Goal: Information Seeking & Learning: Learn about a topic

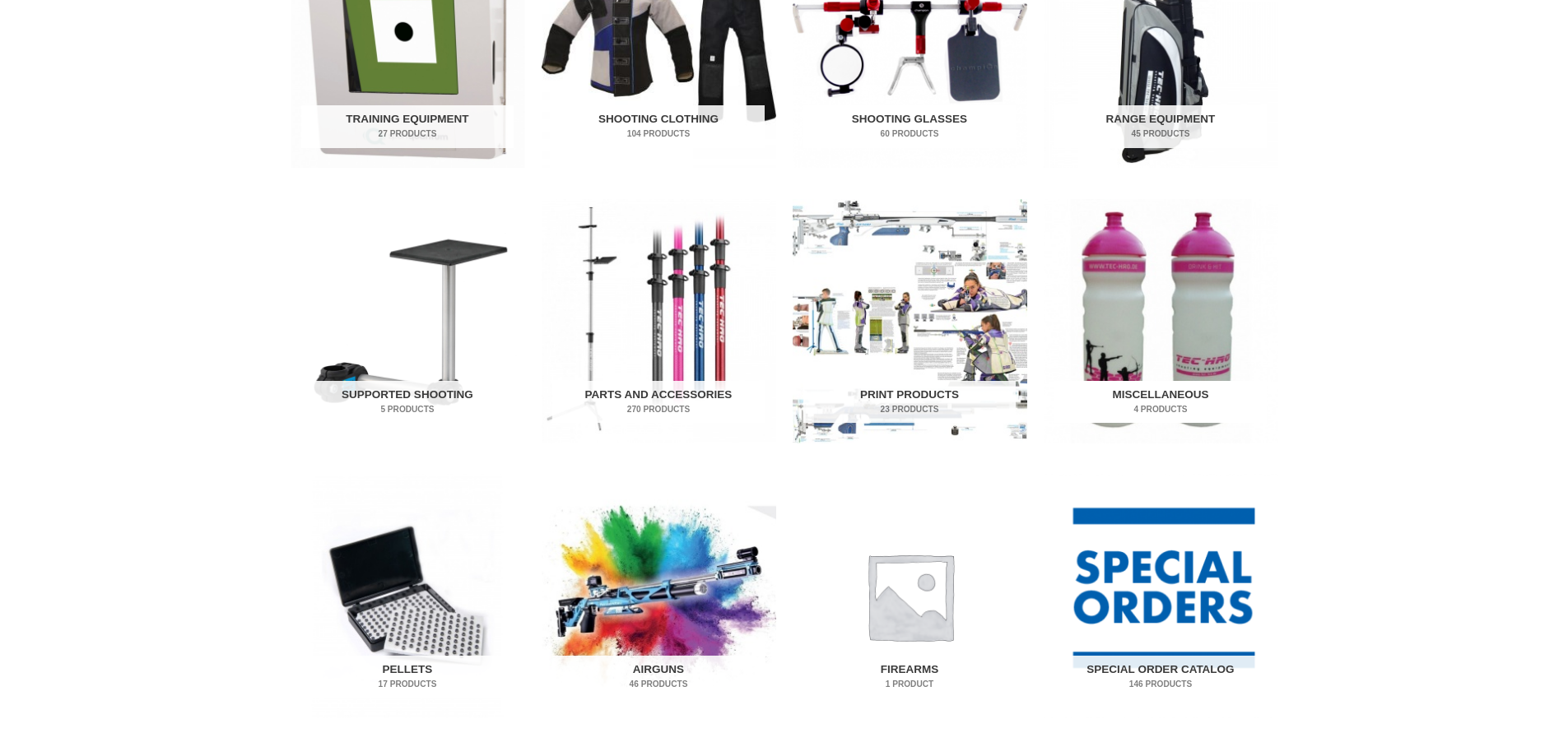
scroll to position [741, 0]
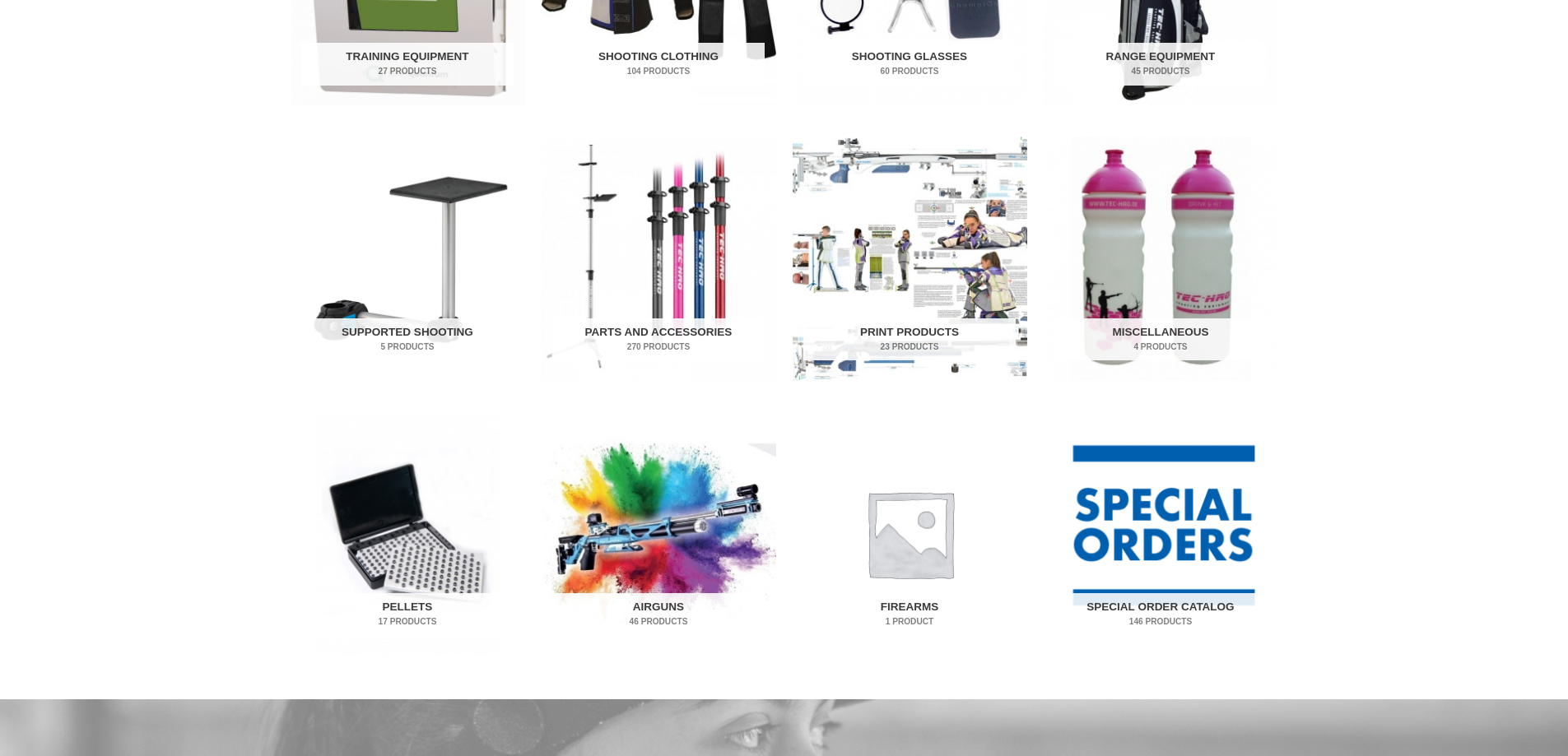
click at [905, 548] on img "Visit product category Firearms" at bounding box center [910, 534] width 235 height 245
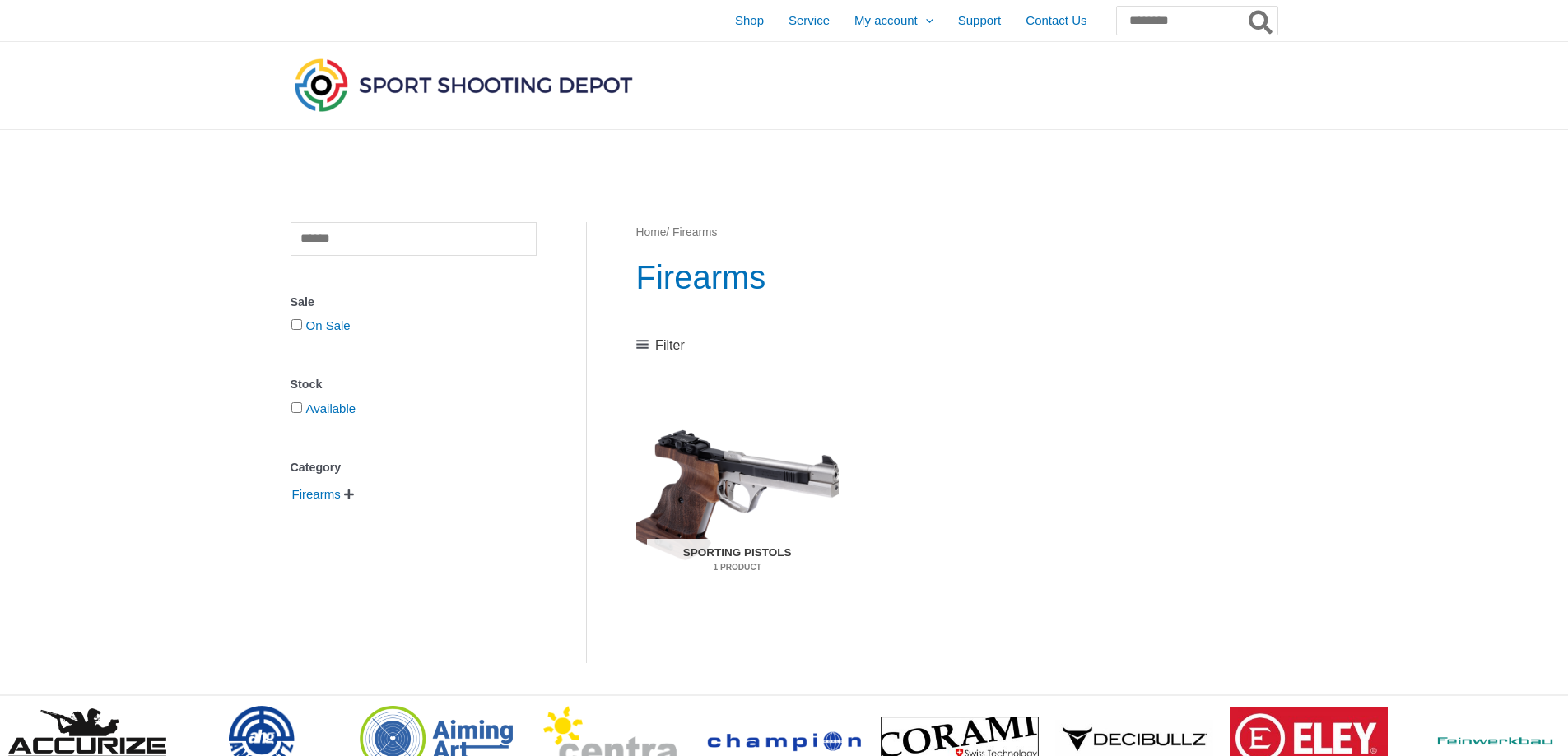
click at [349, 499] on span " " at bounding box center [350, 495] width 13 height 12
click at [318, 530] on span "Sporting Pistols" at bounding box center [348, 522] width 89 height 28
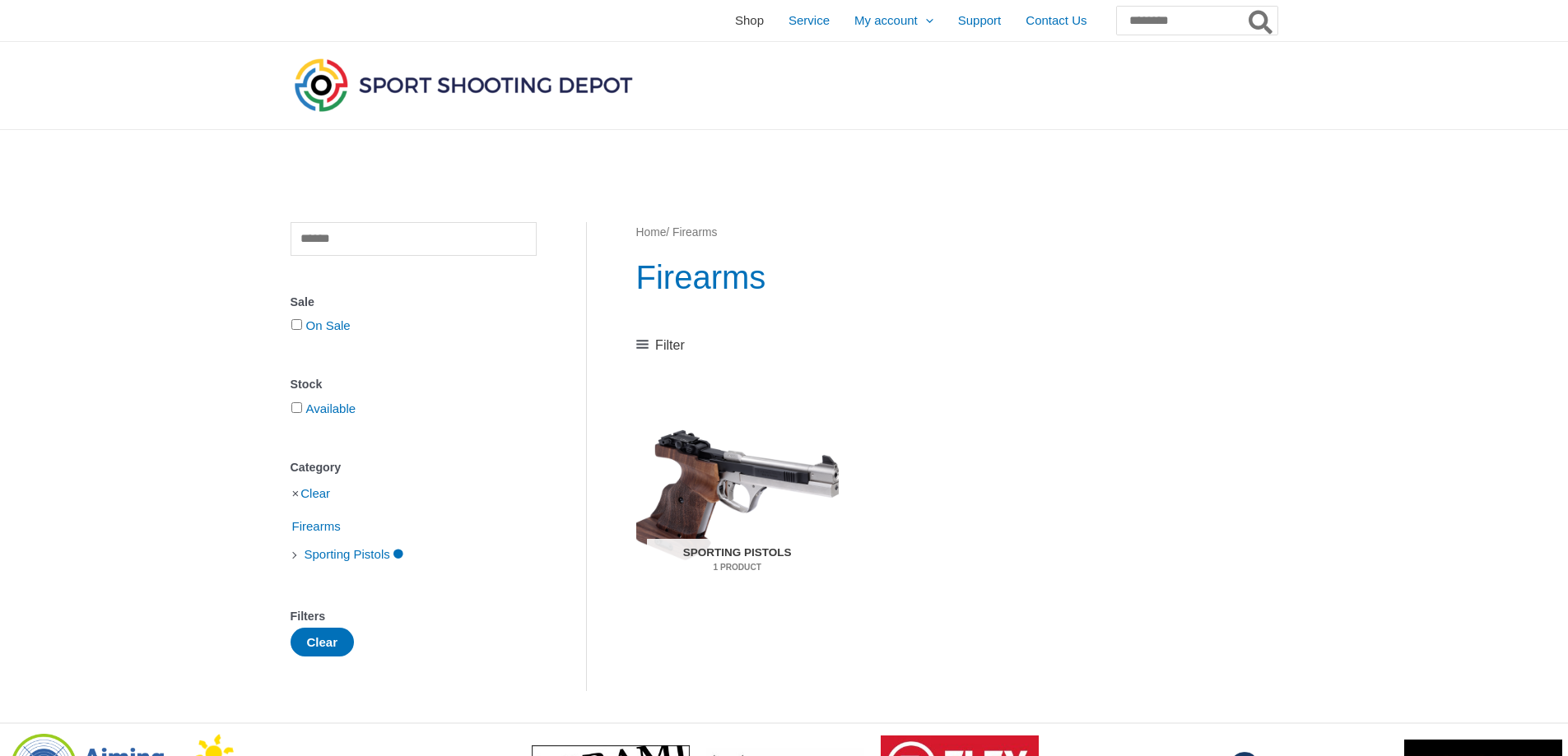
click at [735, 18] on span "Shop" at bounding box center [749, 20] width 29 height 41
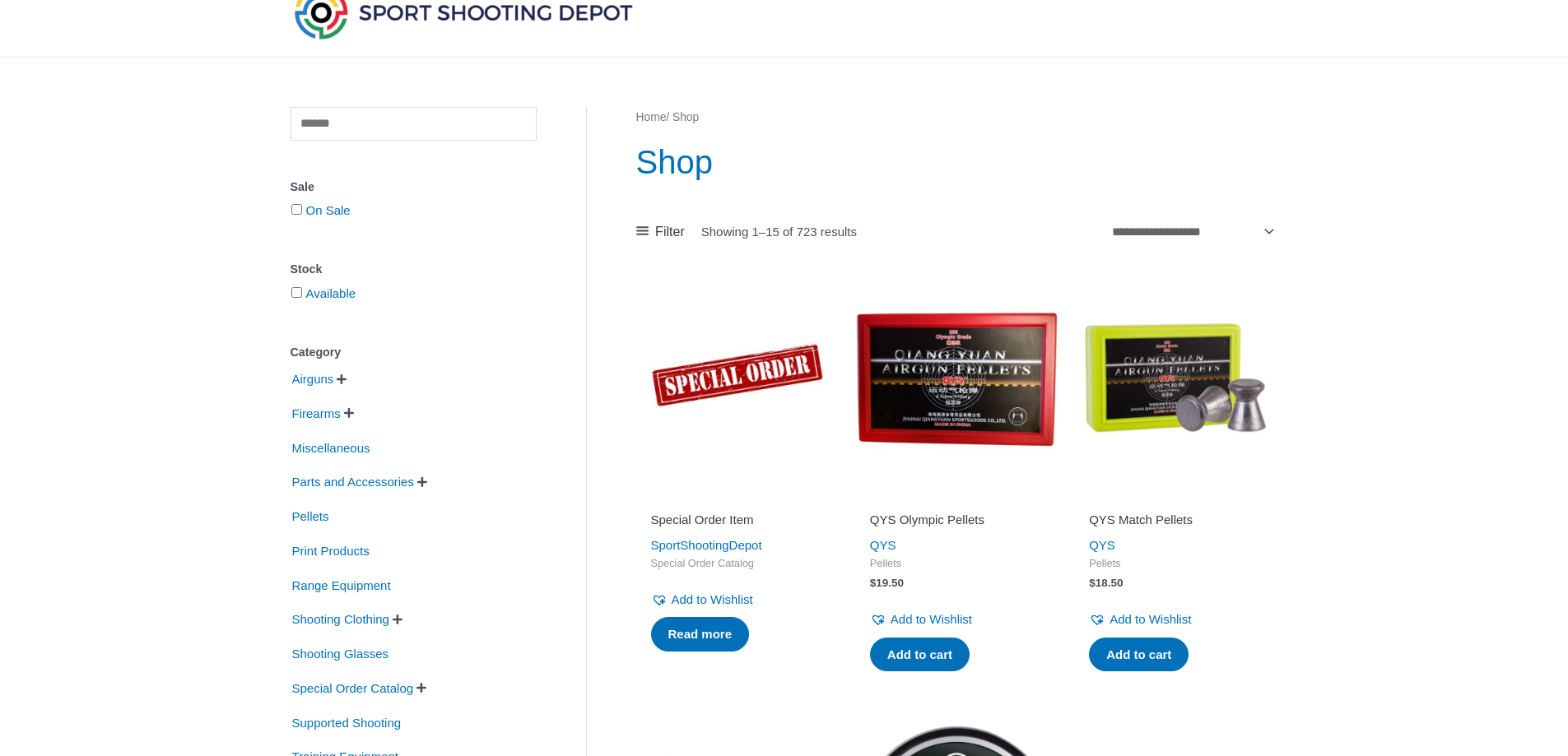
scroll to position [82, 0]
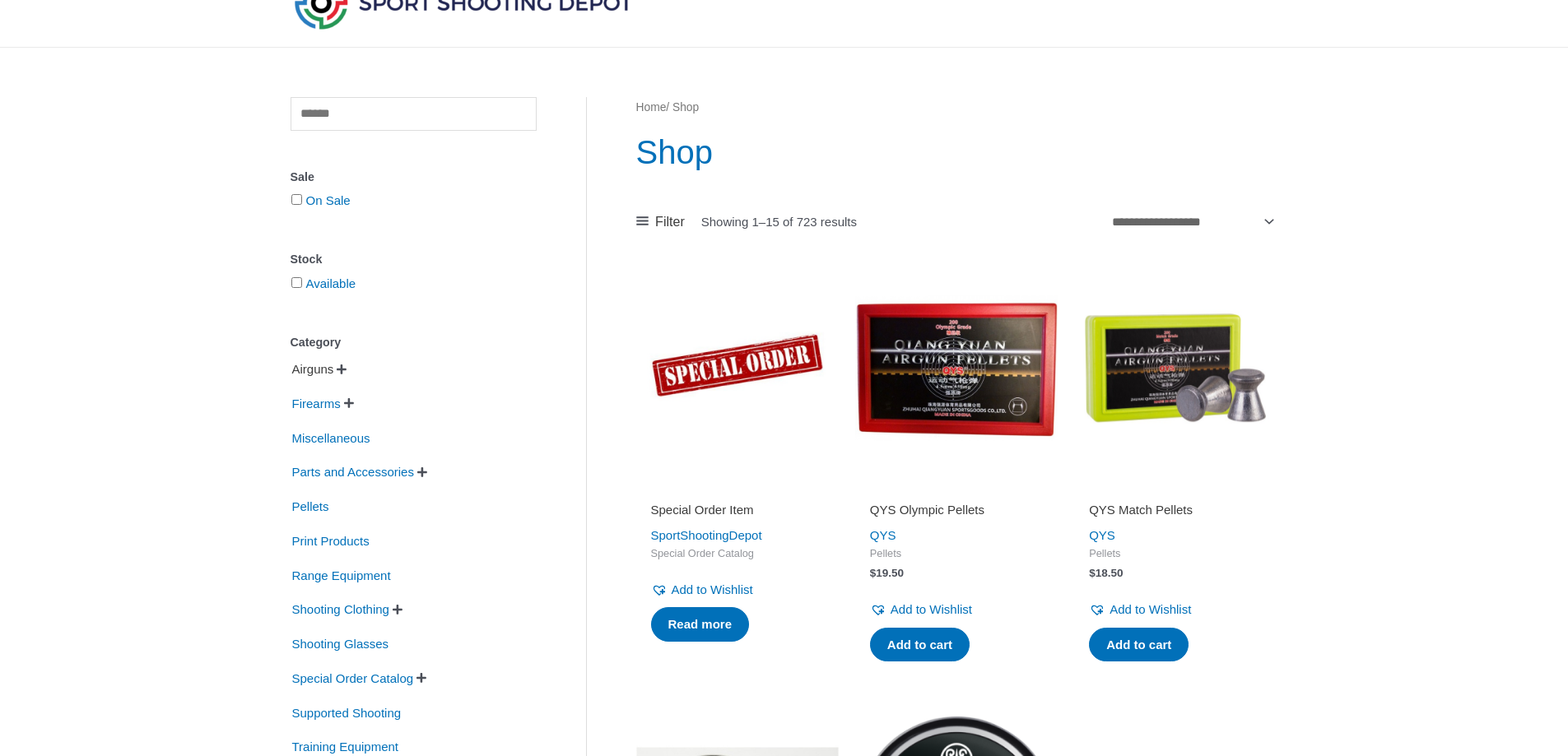
click at [320, 371] on span "Airguns" at bounding box center [313, 369] width 45 height 28
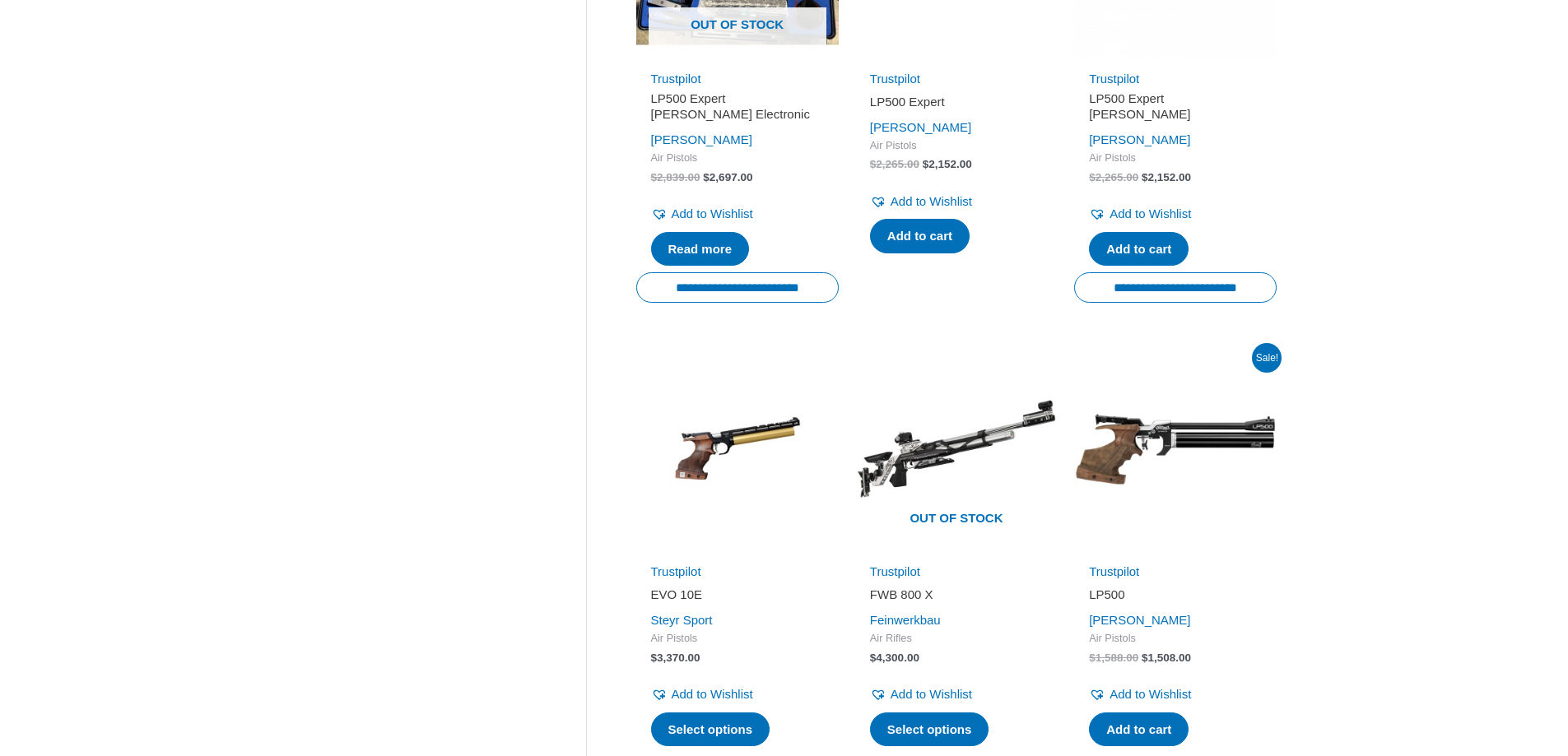
scroll to position [1070, 0]
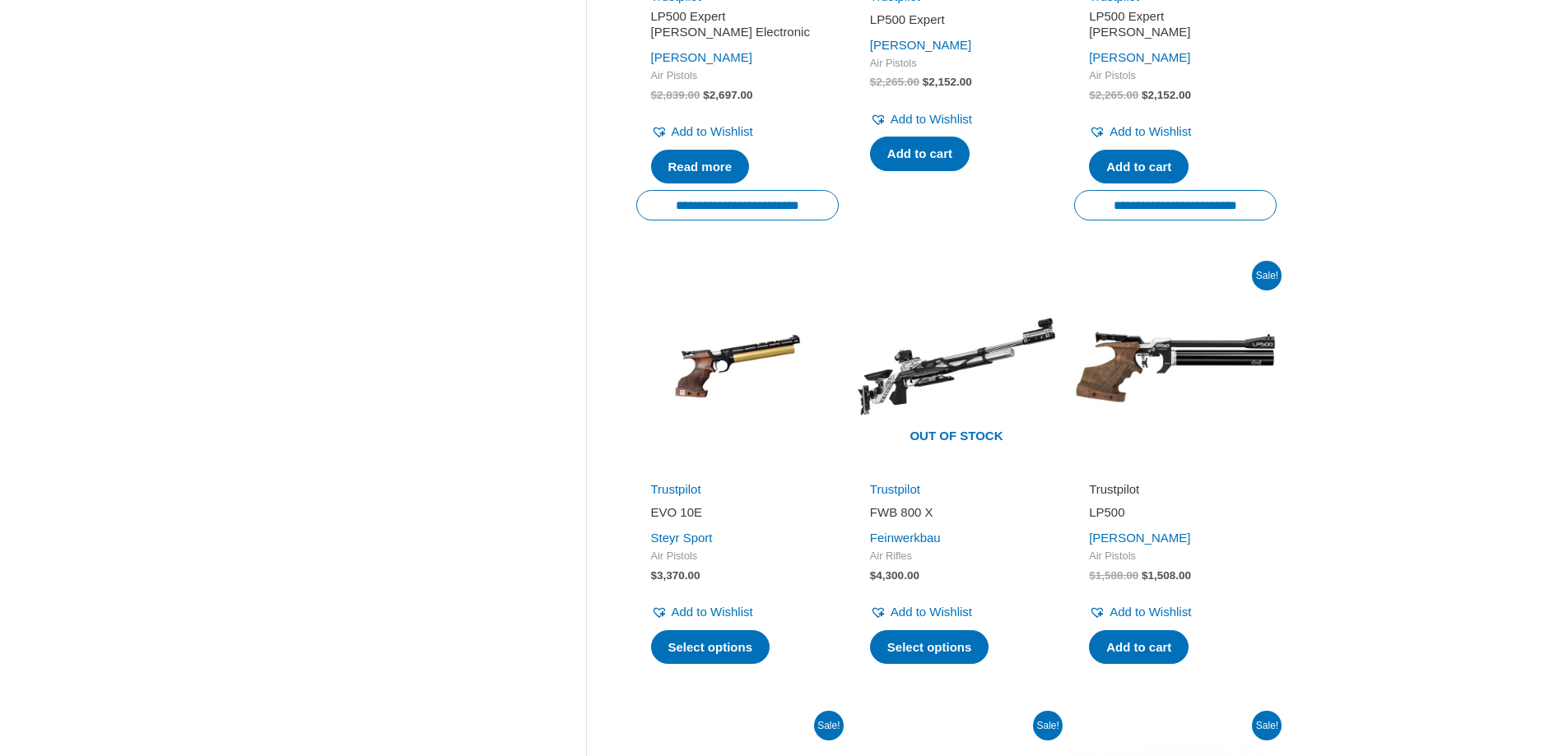
click at [1118, 482] on link "Trustpilot" at bounding box center [1114, 489] width 50 height 14
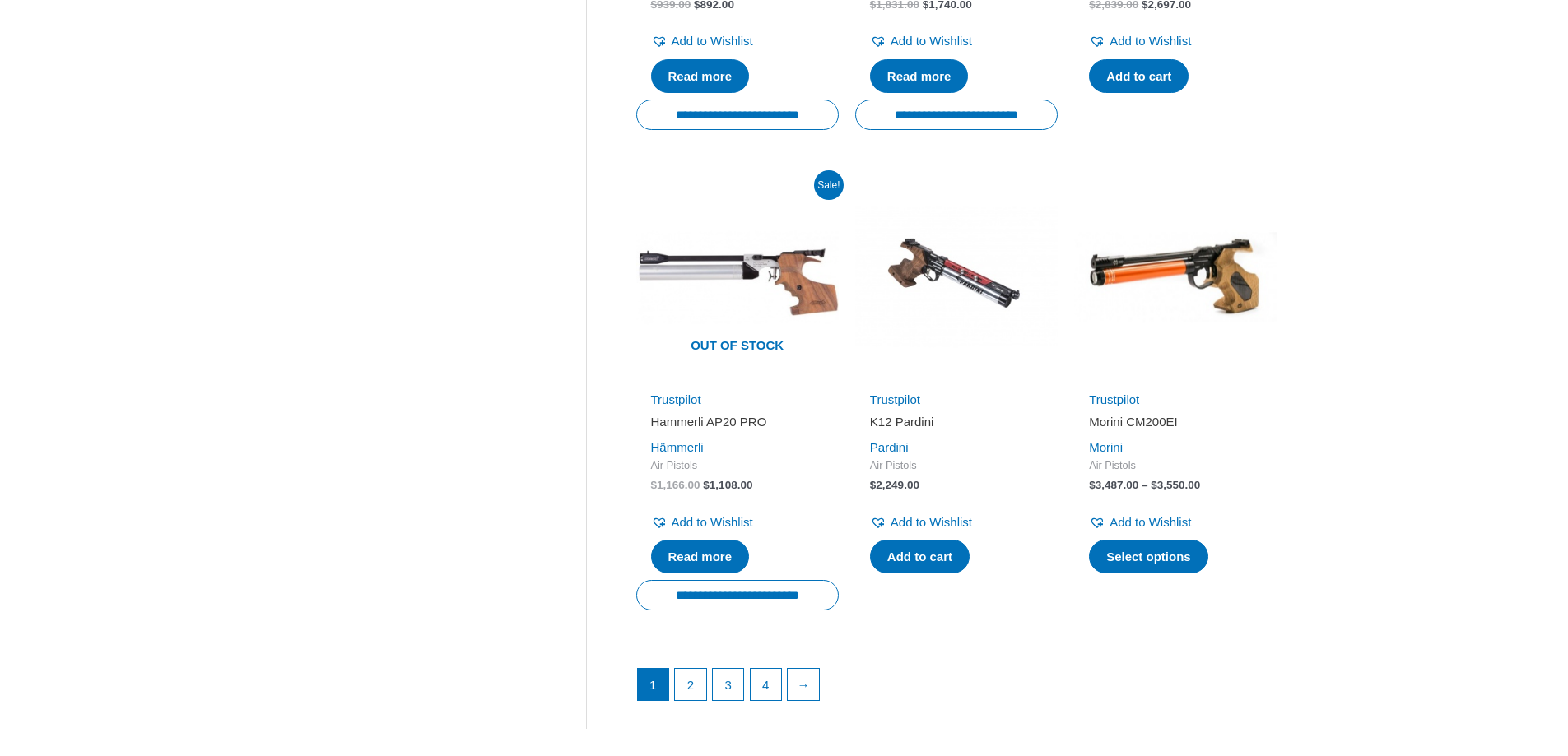
scroll to position [2140, 0]
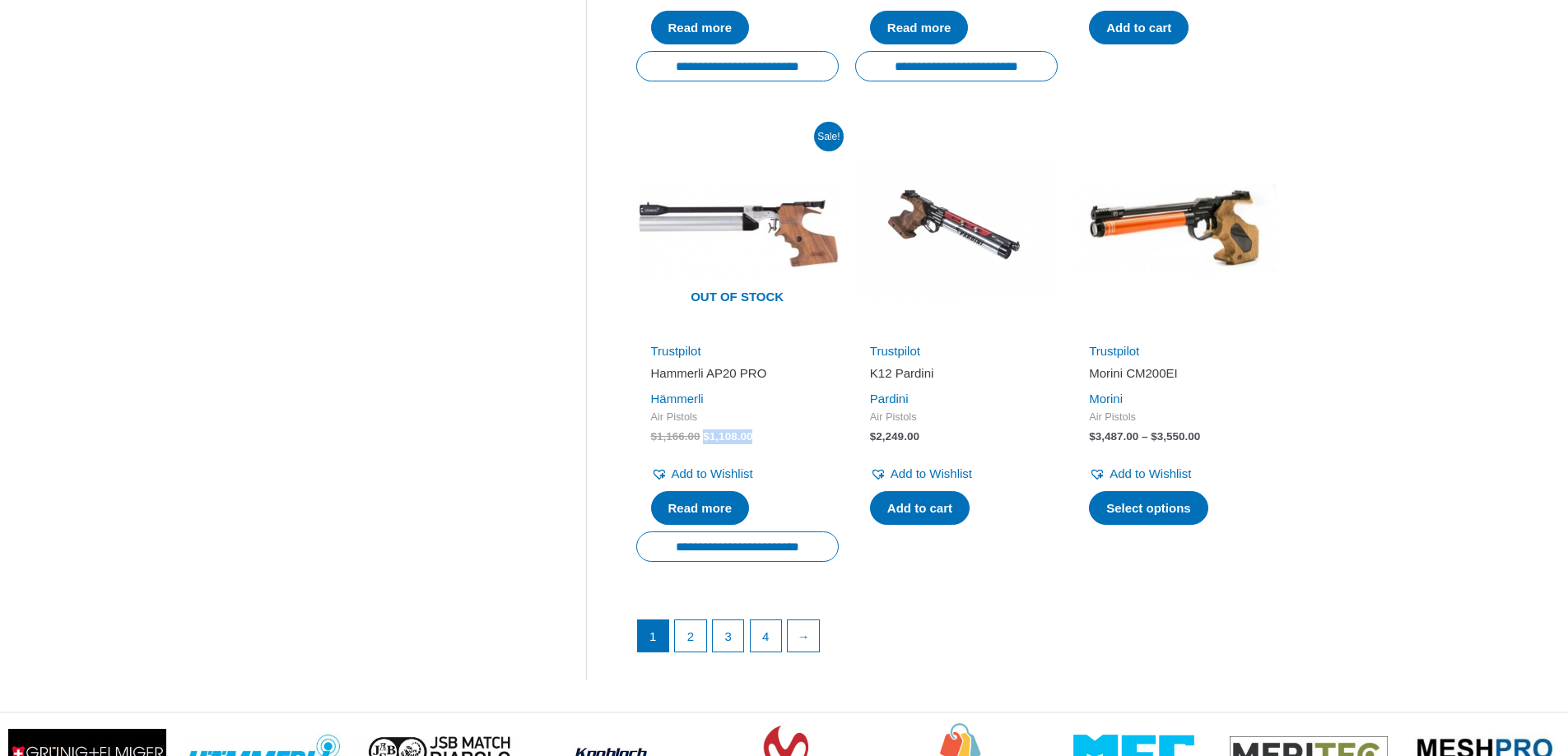
drag, startPoint x: 719, startPoint y: 422, endPoint x: 792, endPoint y: 430, distance: 73.4
click at [792, 430] on span "$ 1,166.00 Original price was: $1,166.00. $ 1,108.00 Current price is: $1,108.0…" at bounding box center [737, 436] width 172 height 14
click at [794, 430] on span "$ 1,166.00 Original price was: $1,166.00. $ 1,108.00 Current price is: $1,108.0…" at bounding box center [737, 436] width 172 height 14
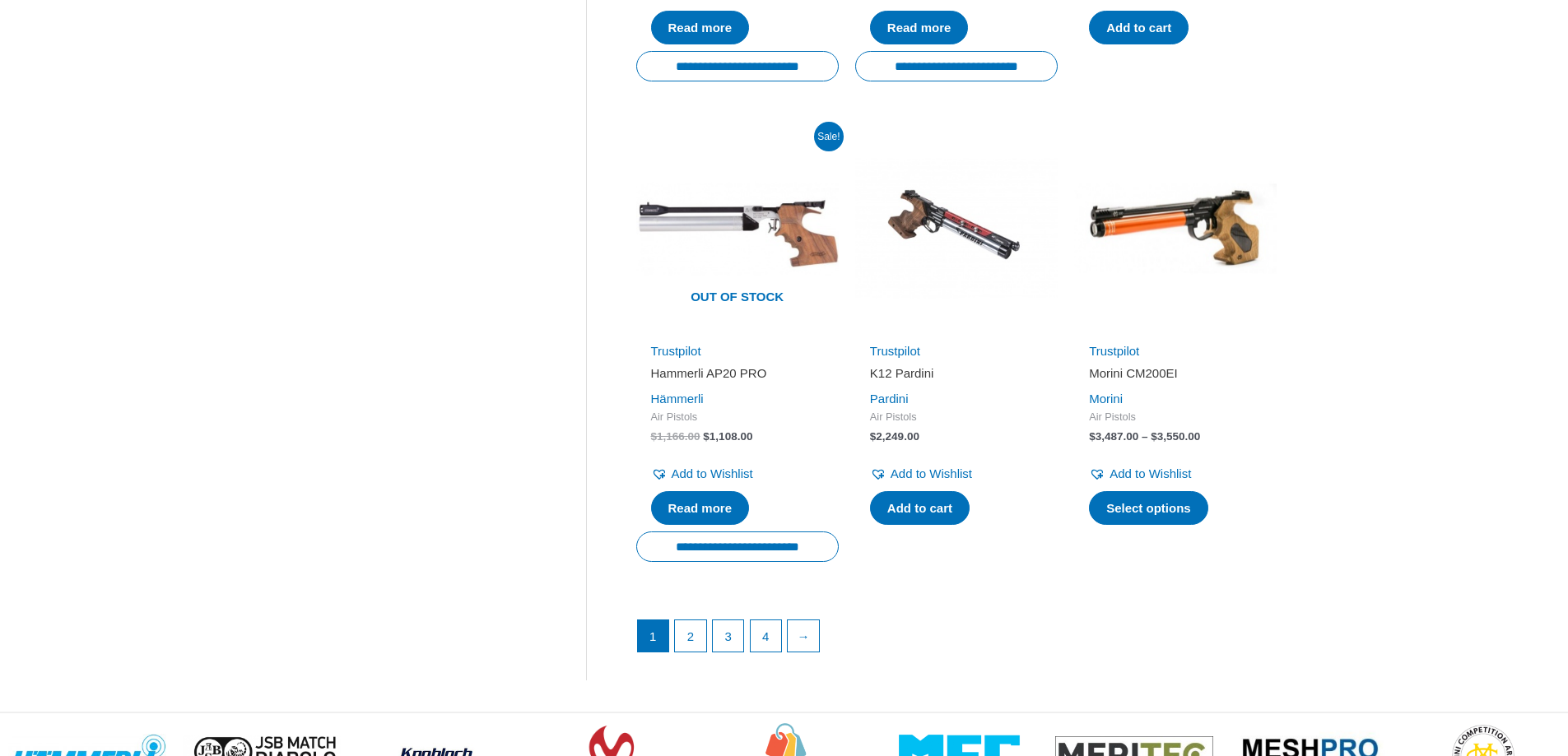
click at [681, 365] on h2 "Hammerli AP20 PRO" at bounding box center [737, 373] width 172 height 16
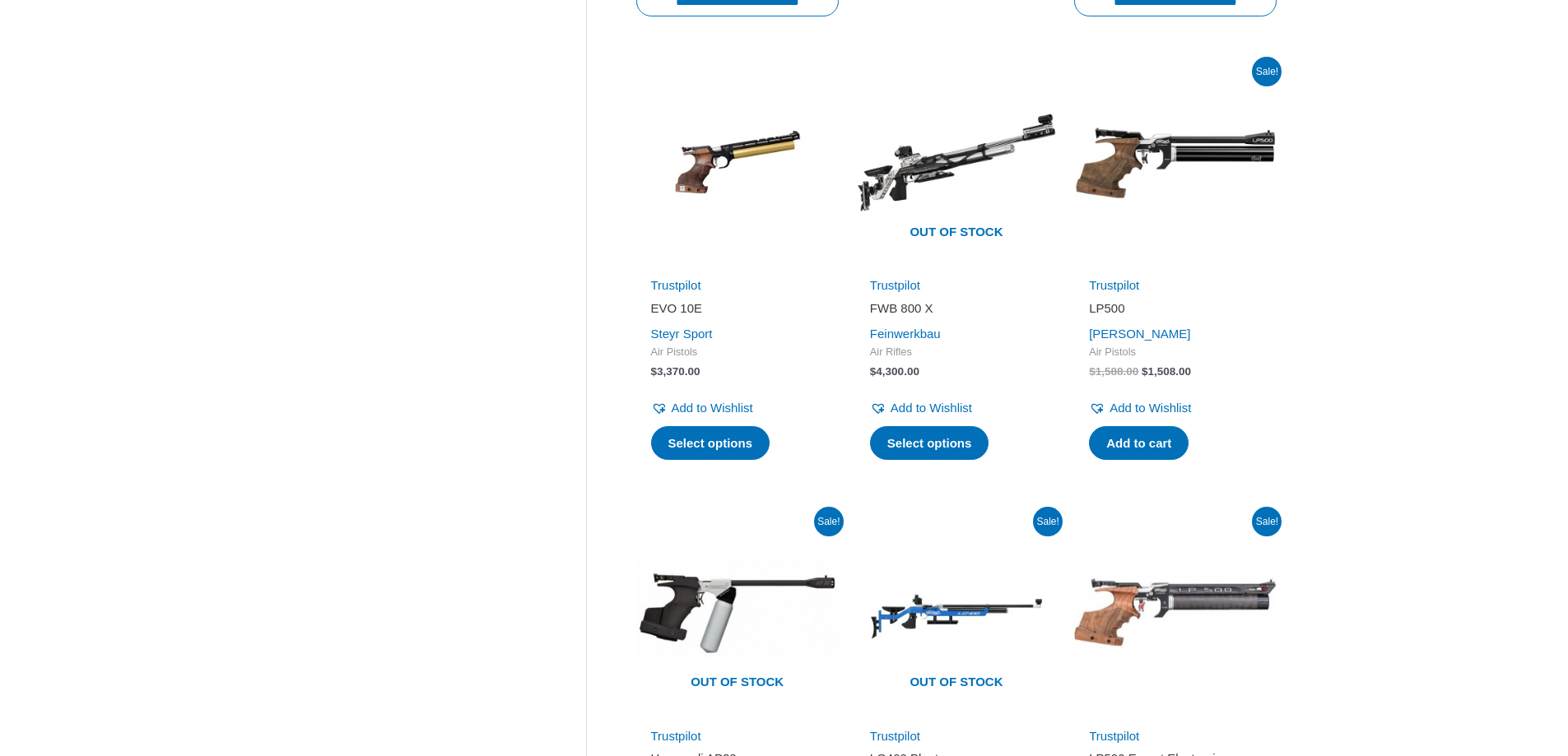
scroll to position [1235, 0]
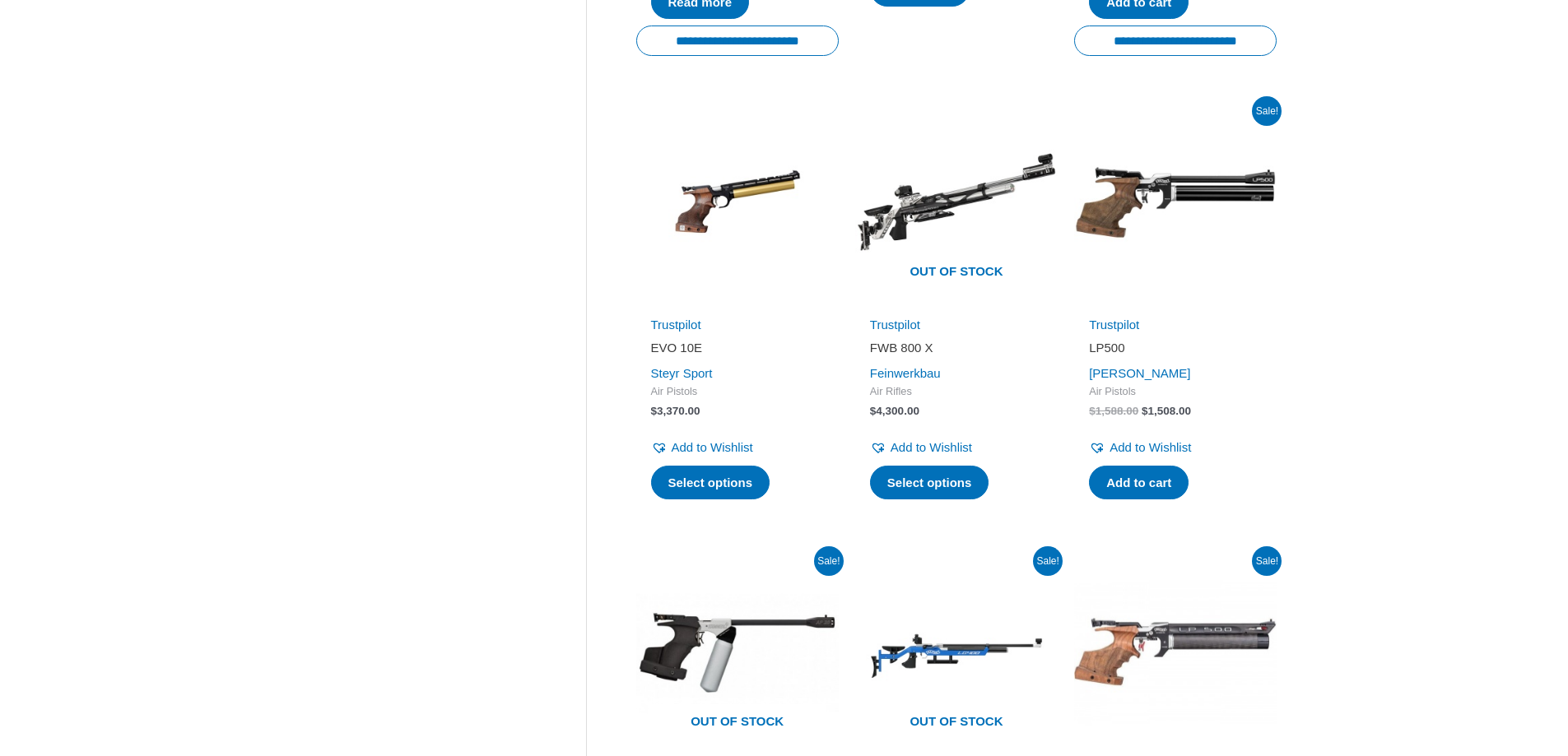
click at [1205, 173] on img at bounding box center [1175, 202] width 202 height 202
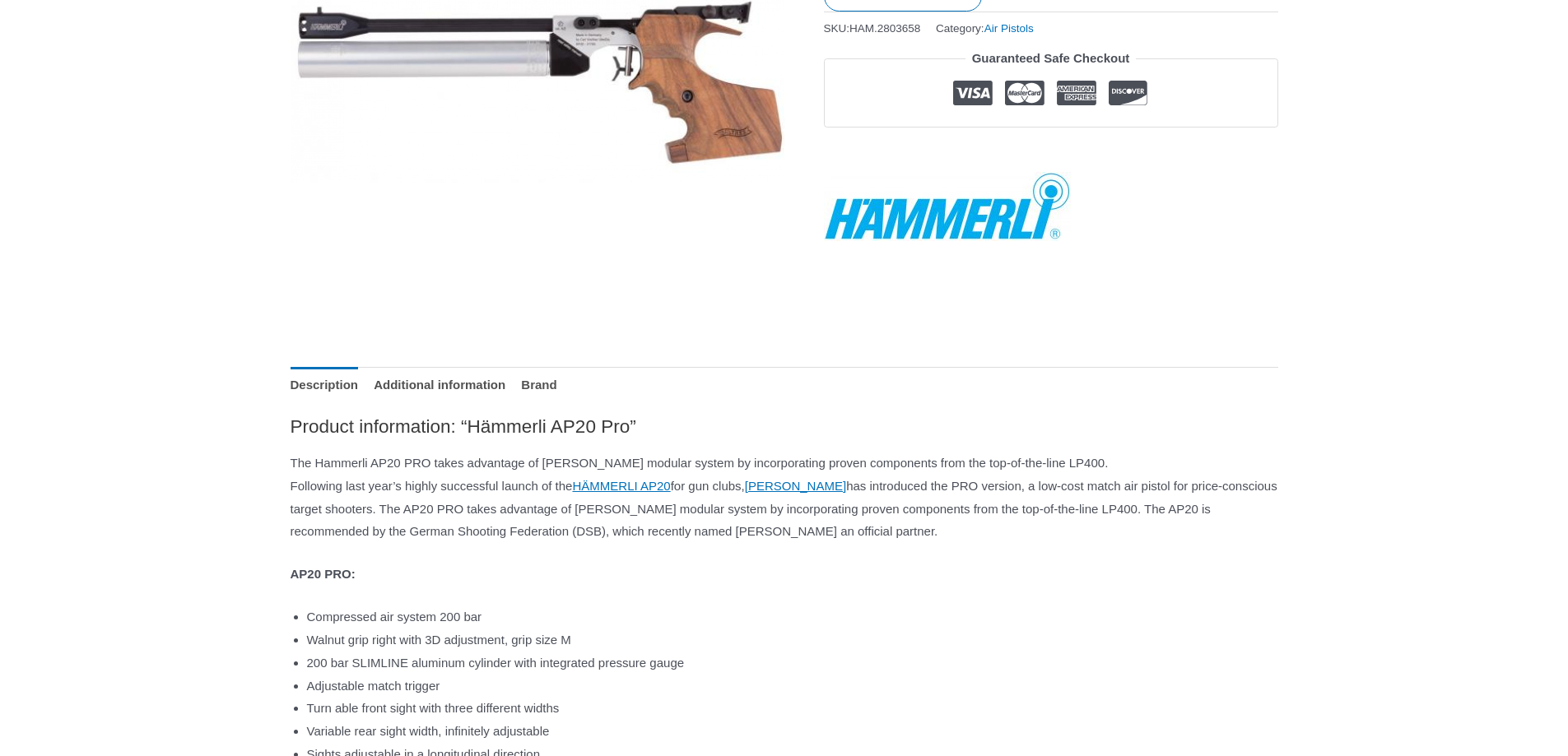
scroll to position [411, 0]
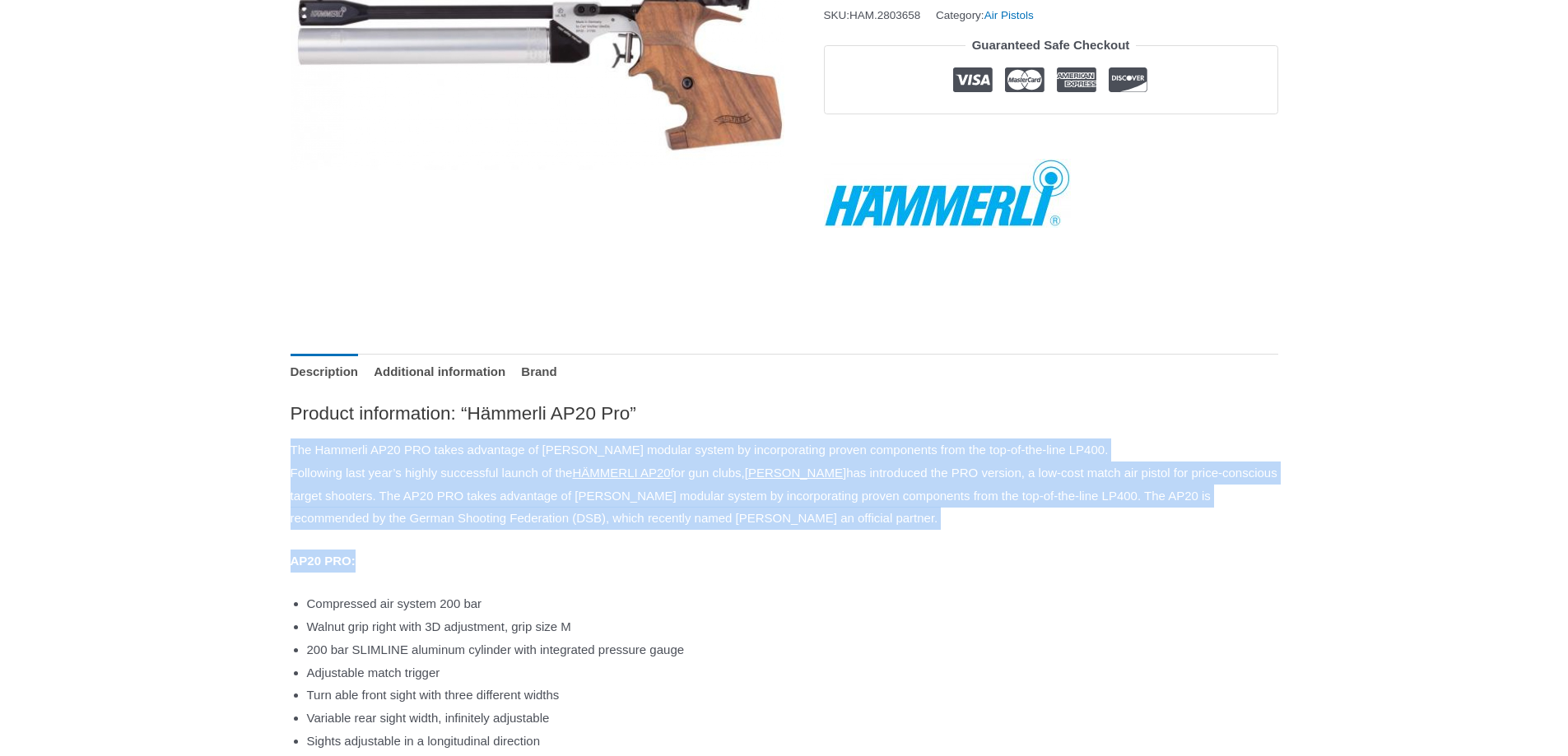
drag, startPoint x: 795, startPoint y: 413, endPoint x: 899, endPoint y: 541, distance: 164.9
drag, startPoint x: 945, startPoint y: 534, endPoint x: 887, endPoint y: 415, distance: 132.4
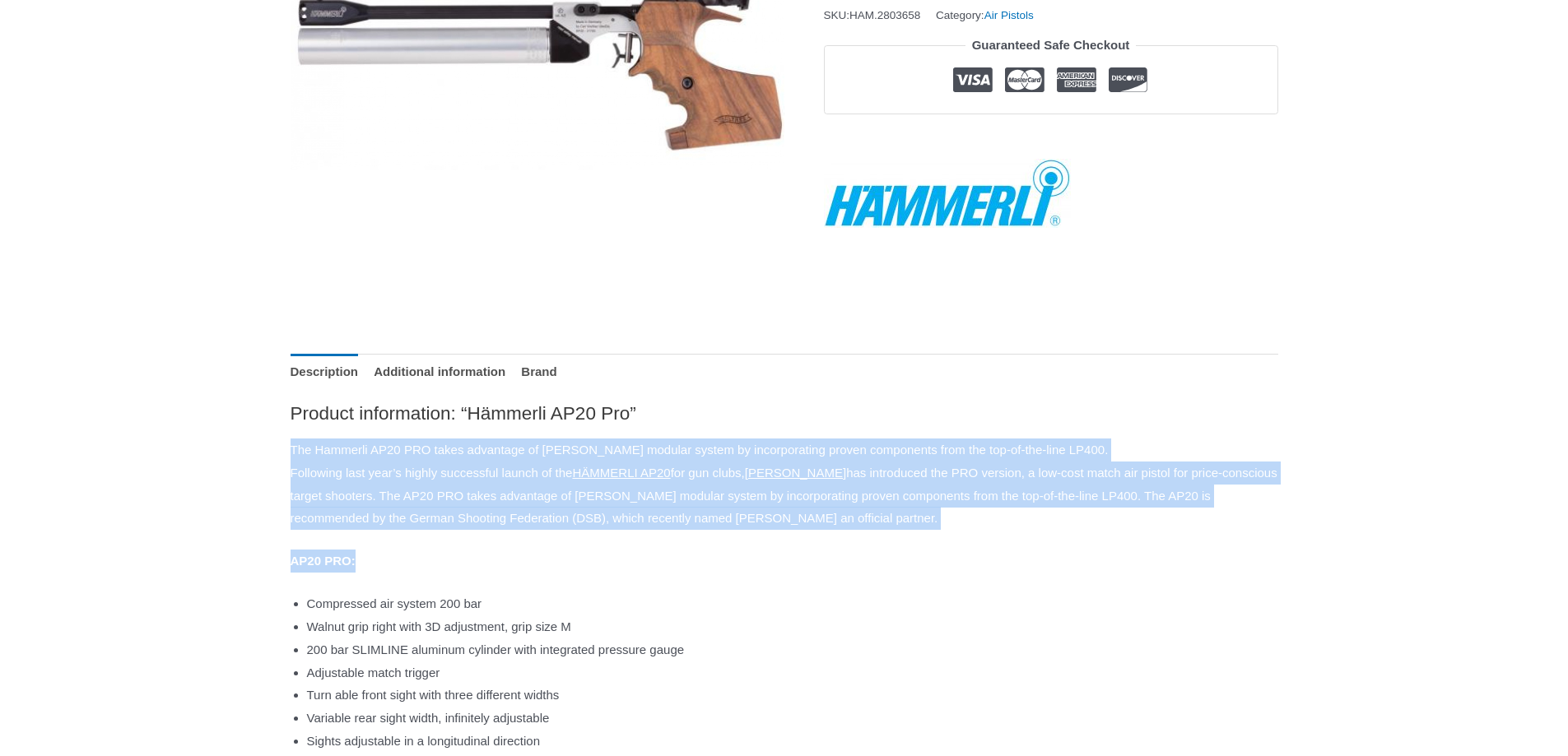
click at [886, 415] on h2 "Product information: “Hämmerli AP20 Pro”" at bounding box center [785, 413] width 988 height 24
drag, startPoint x: 880, startPoint y: 413, endPoint x: 1118, endPoint y: 539, distance: 269.3
drag, startPoint x: 1141, startPoint y: 533, endPoint x: 921, endPoint y: 405, distance: 254.5
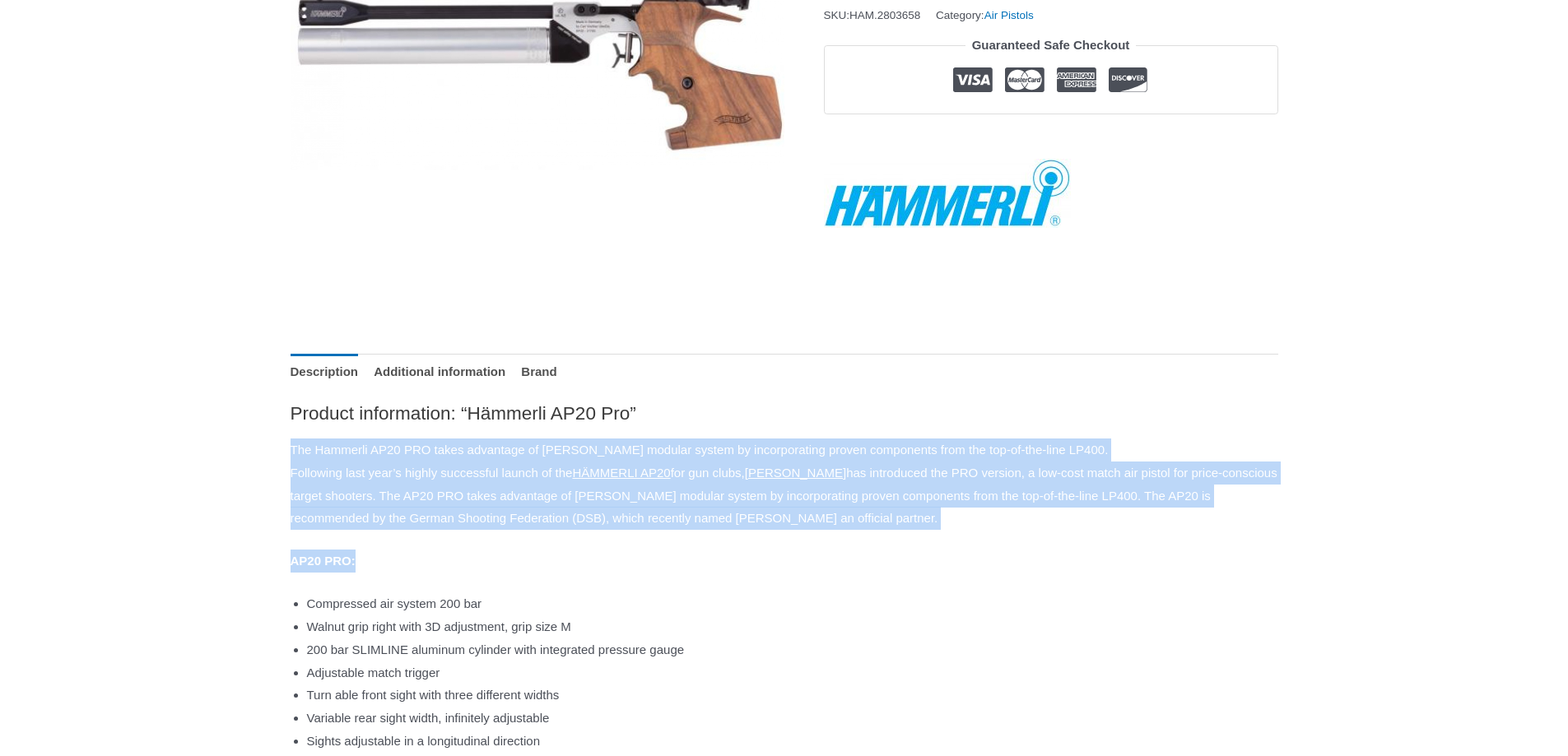
click at [920, 405] on h2 "Product information: “Hämmerli AP20 Pro”" at bounding box center [785, 413] width 988 height 24
drag, startPoint x: 898, startPoint y: 403, endPoint x: 1175, endPoint y: 532, distance: 305.6
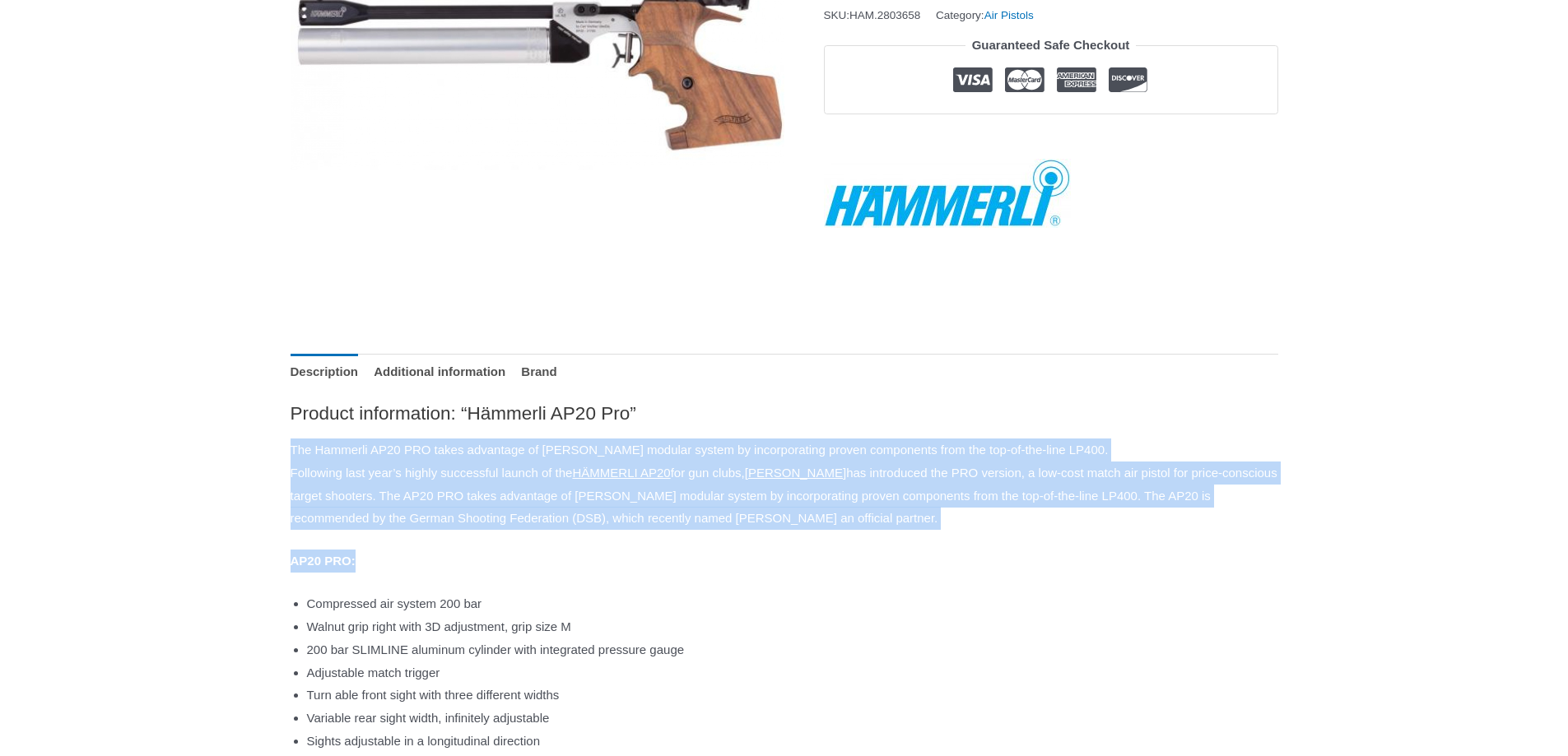
drag, startPoint x: 1187, startPoint y: 532, endPoint x: 969, endPoint y: 415, distance: 247.4
click at [969, 415] on h2 "Product information: “Hämmerli AP20 Pro”" at bounding box center [785, 413] width 988 height 24
drag, startPoint x: 967, startPoint y: 415, endPoint x: 1138, endPoint y: 529, distance: 205.5
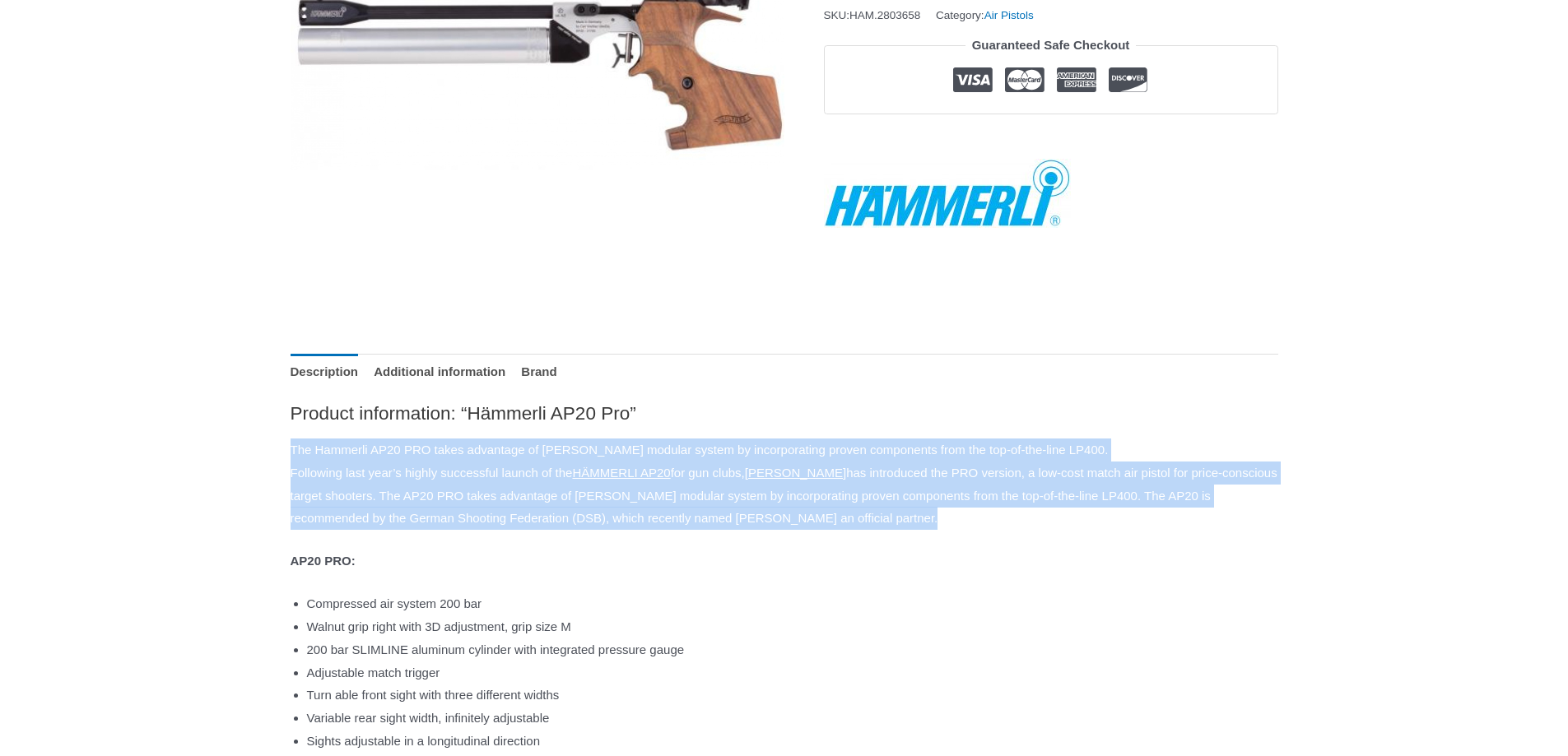
click at [1141, 528] on p "The Hammerli AP20 PRO takes advantage of Walther’s modular system by incorporat…" at bounding box center [785, 484] width 988 height 91
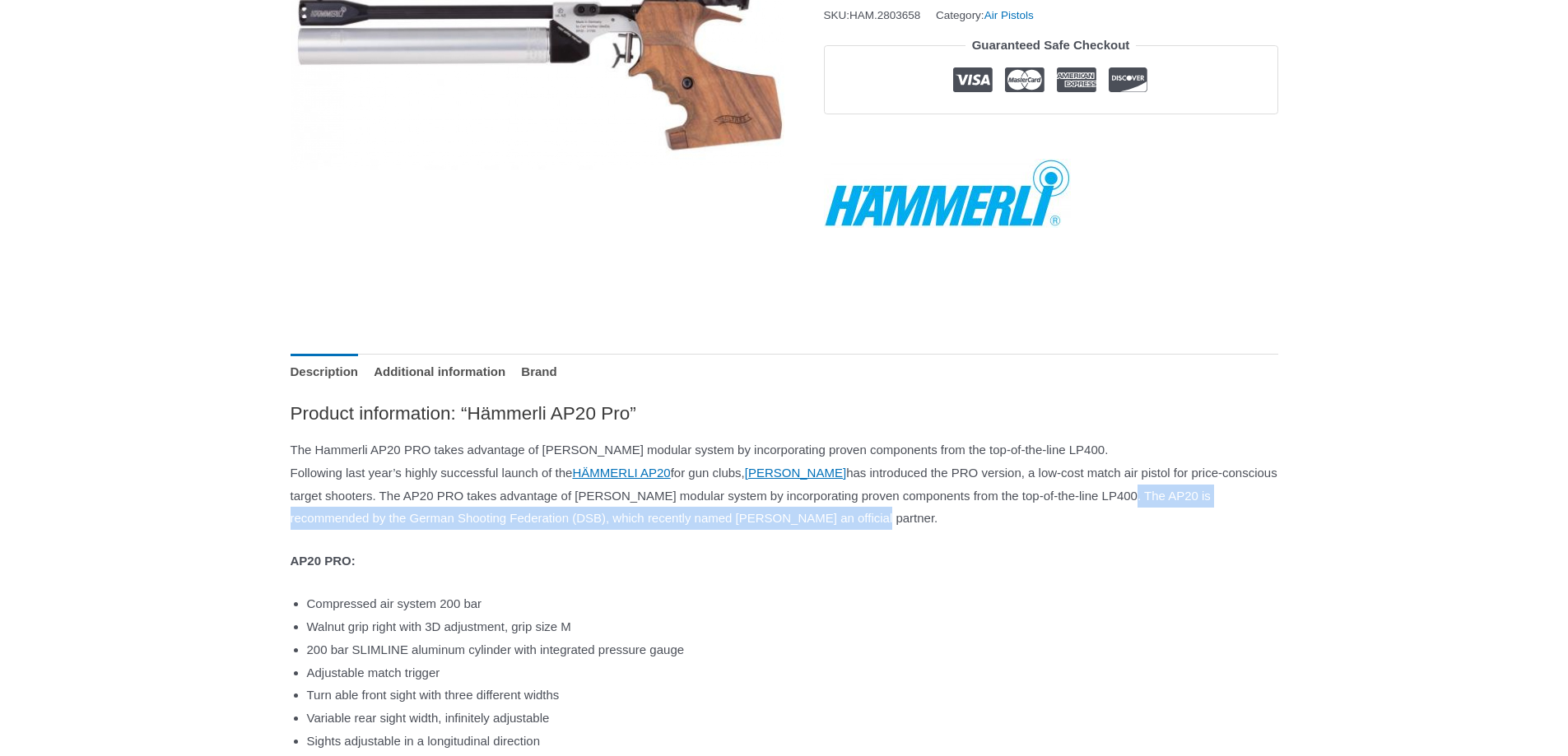
drag, startPoint x: 346, startPoint y: 515, endPoint x: 1194, endPoint y: 528, distance: 848.1
click at [1191, 527] on p "The Hammerli AP20 PRO takes advantage of Walther’s modular system by incorporat…" at bounding box center [785, 484] width 988 height 91
click at [1196, 528] on p "The Hammerli AP20 PRO takes advantage of Walther’s modular system by incorporat…" at bounding box center [785, 484] width 988 height 91
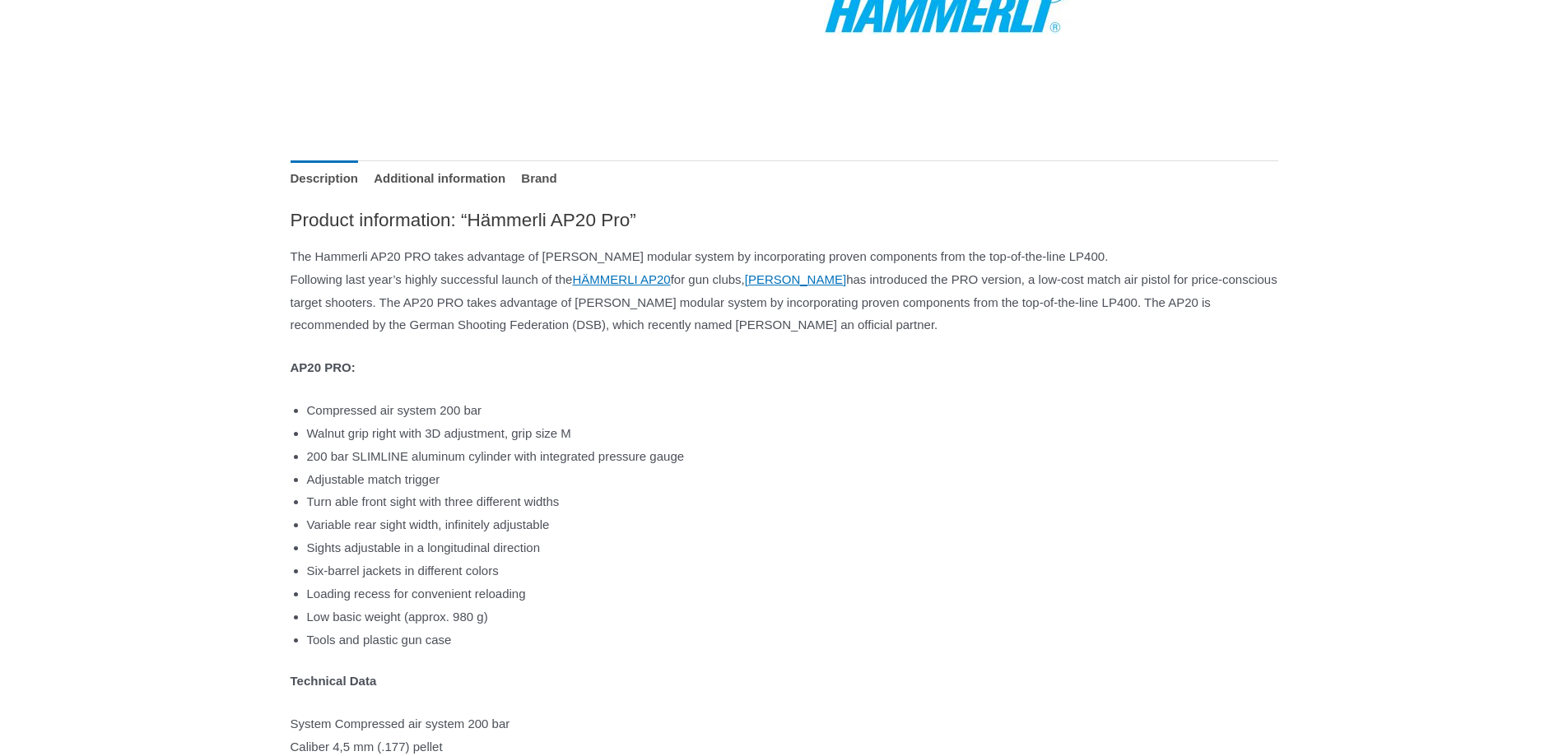
scroll to position [659, 0]
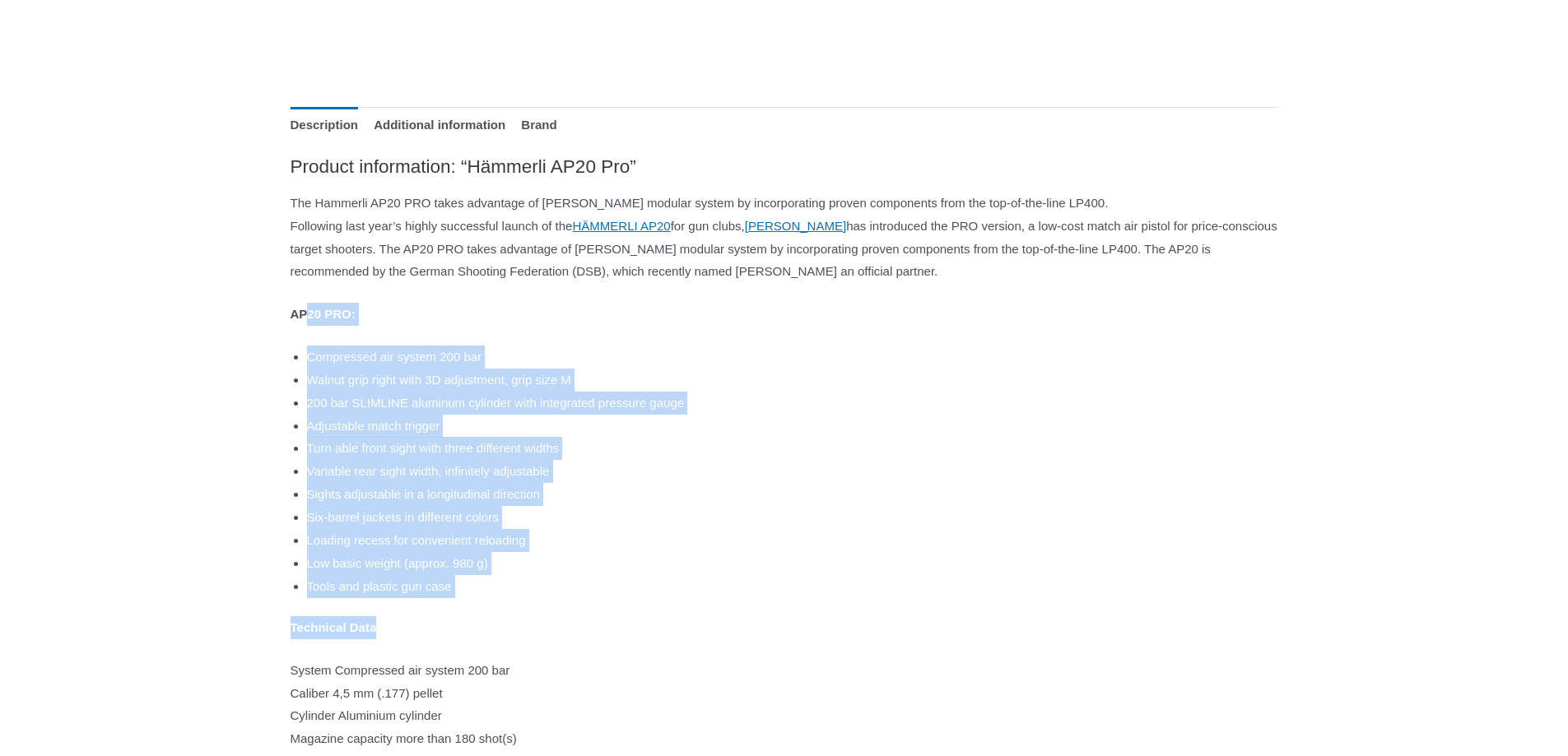
drag, startPoint x: 411, startPoint y: 326, endPoint x: 777, endPoint y: 605, distance: 460.2
click at [777, 605] on div "Product information: “Hämmerli AP20 Pro” The Hammerli AP20 PRO takes advantage …" at bounding box center [785, 579] width 988 height 848
click at [779, 604] on div "Product information: “Hämmerli AP20 Pro” The Hammerli AP20 PRO takes advantage …" at bounding box center [785, 579] width 988 height 848
click at [781, 571] on li "Low basic weight (approx. 980 g)" at bounding box center [793, 563] width 972 height 23
drag, startPoint x: 796, startPoint y: 586, endPoint x: 277, endPoint y: 305, distance: 590.2
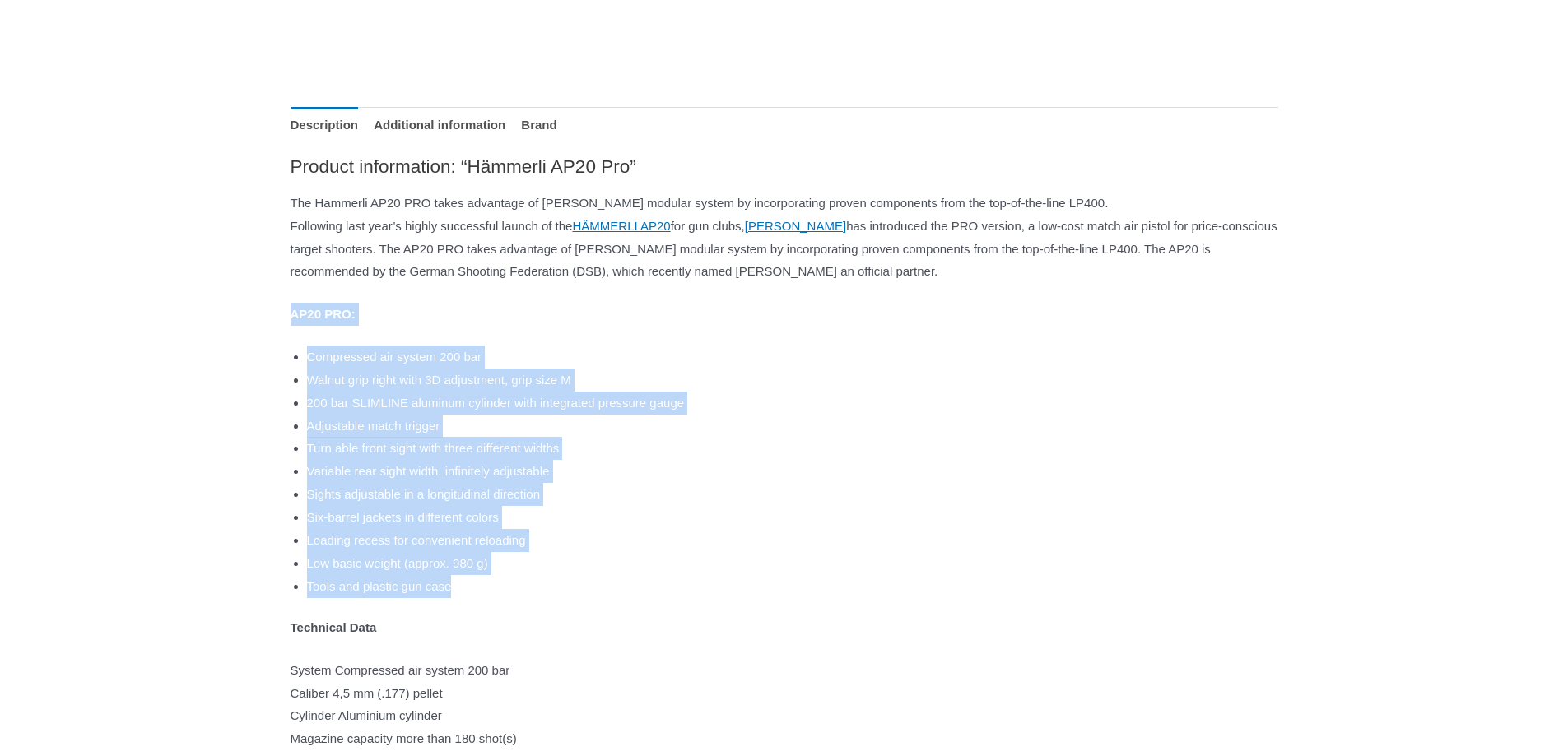
drag, startPoint x: 277, startPoint y: 305, endPoint x: 271, endPoint y: 297, distance: 10.0
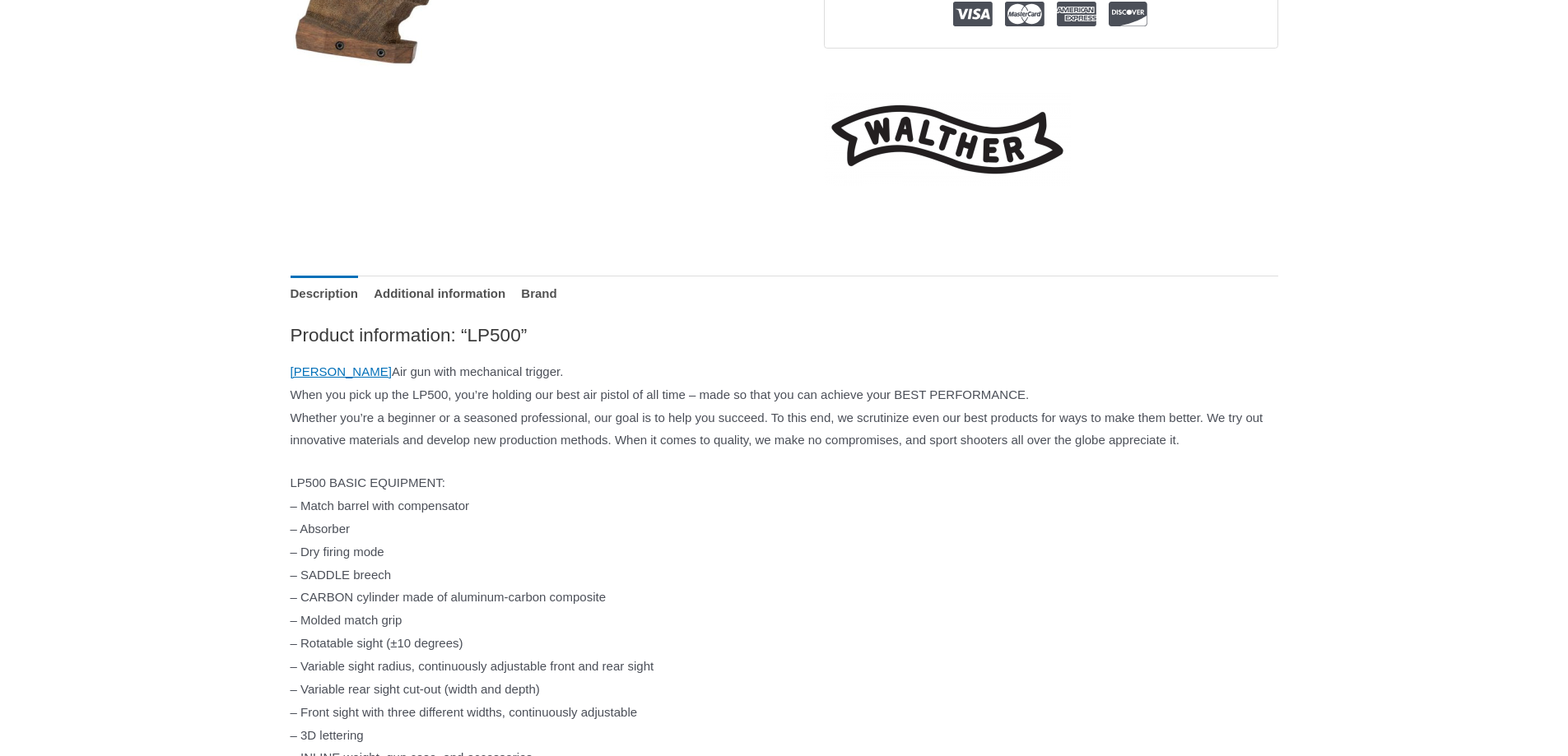
scroll to position [494, 0]
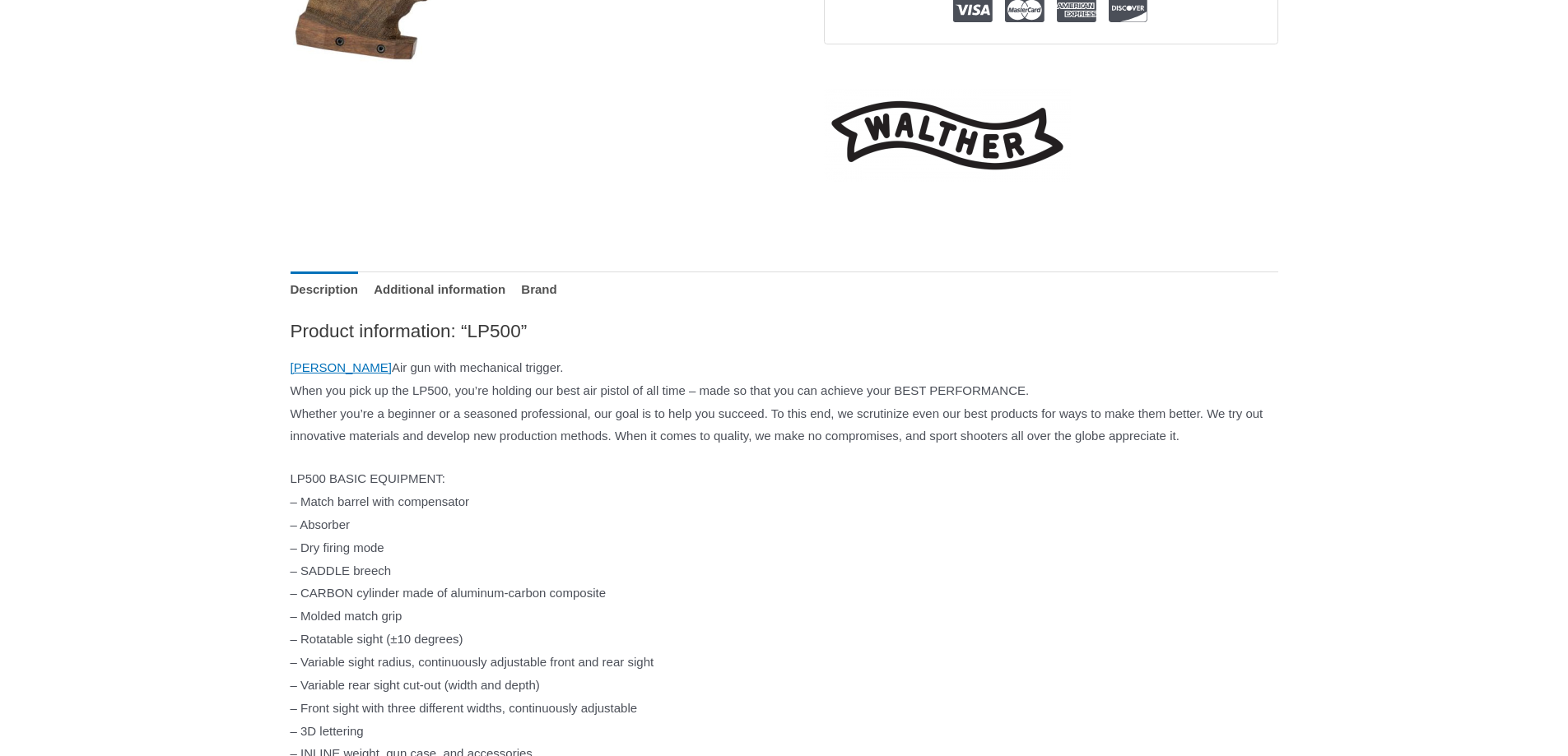
drag, startPoint x: 234, startPoint y: 351, endPoint x: 820, endPoint y: 639, distance: 652.9
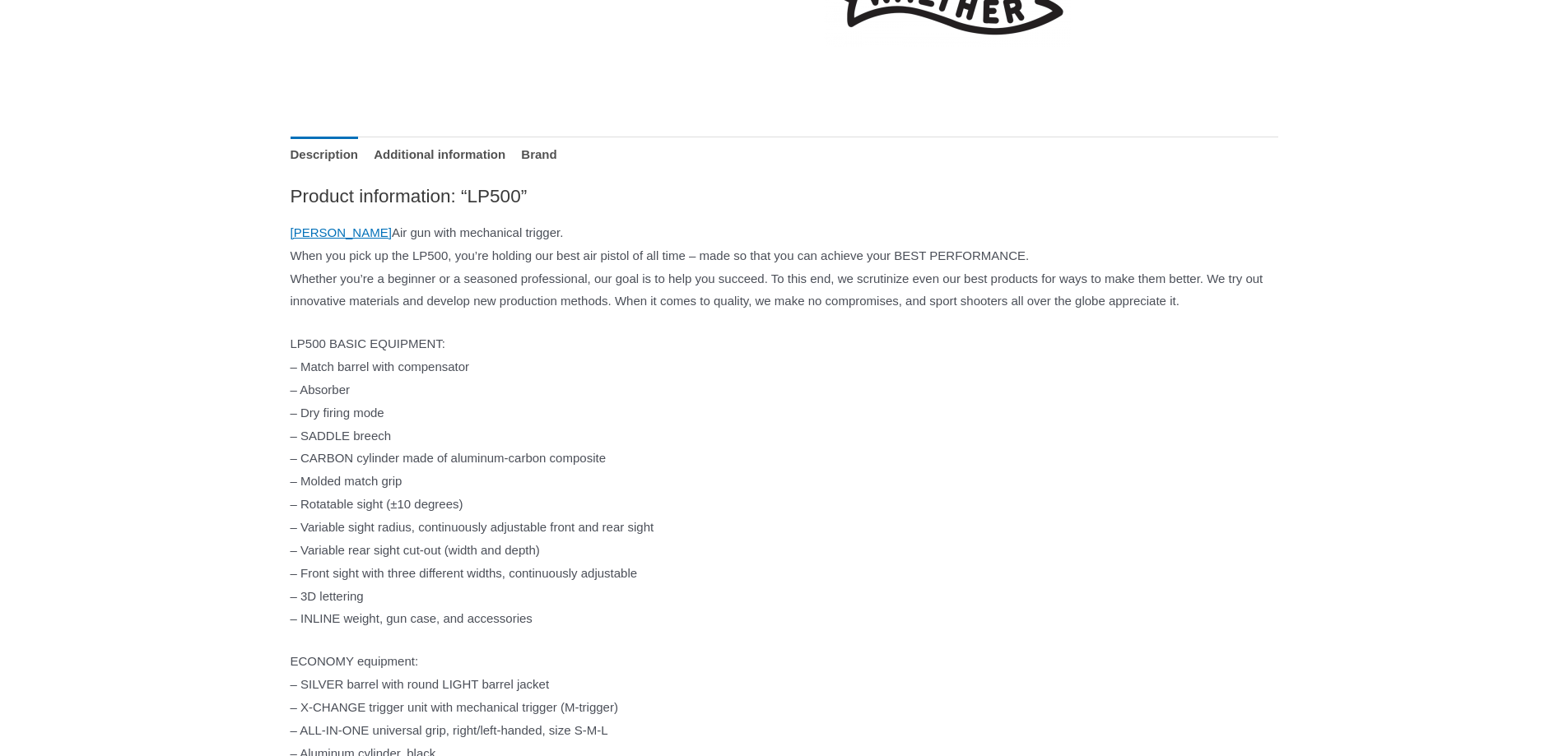
scroll to position [659, 0]
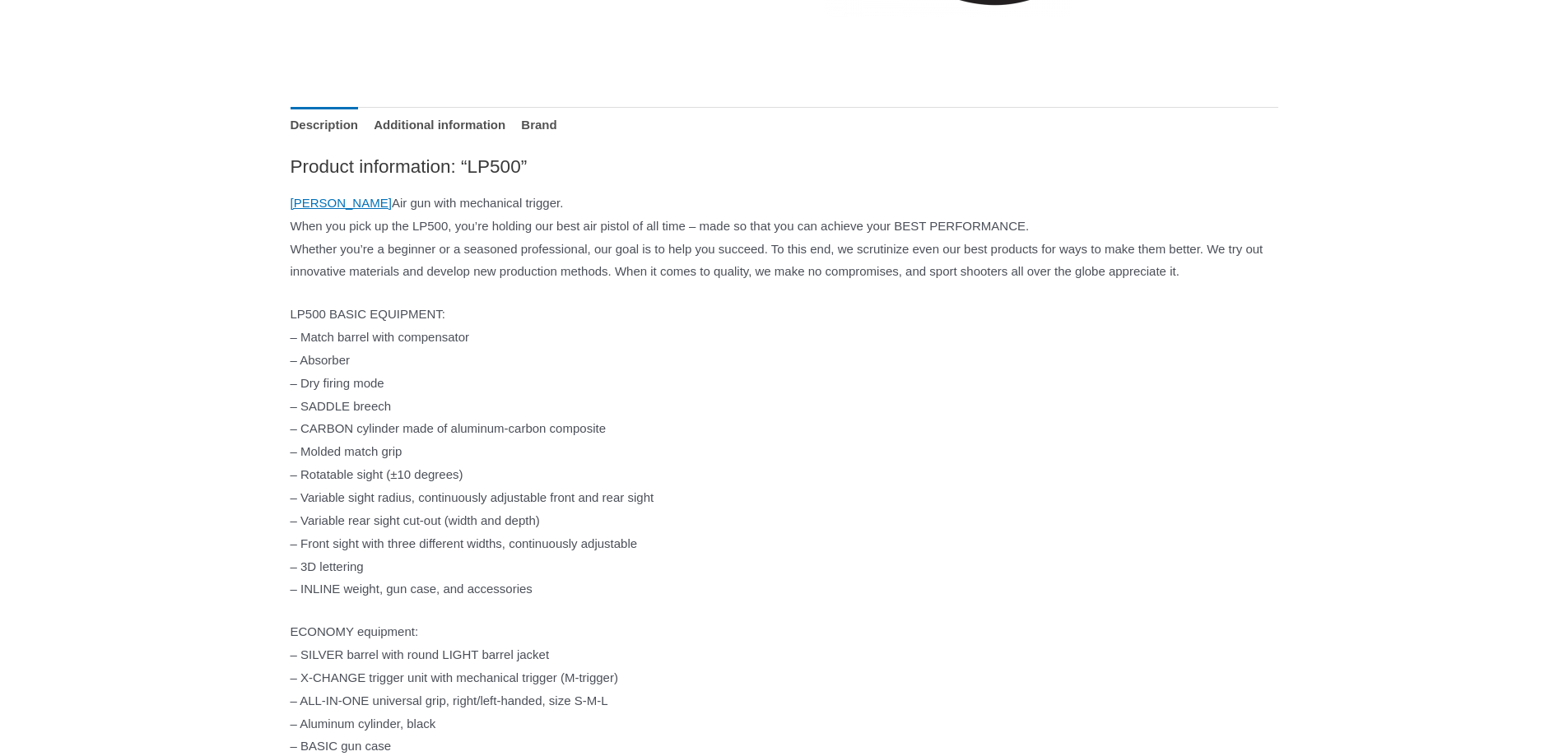
click at [709, 601] on p "LP500 BASIC EQUIPMENT: – Match barrel with compensator – Absorber – Dry firing …" at bounding box center [785, 452] width 988 height 298
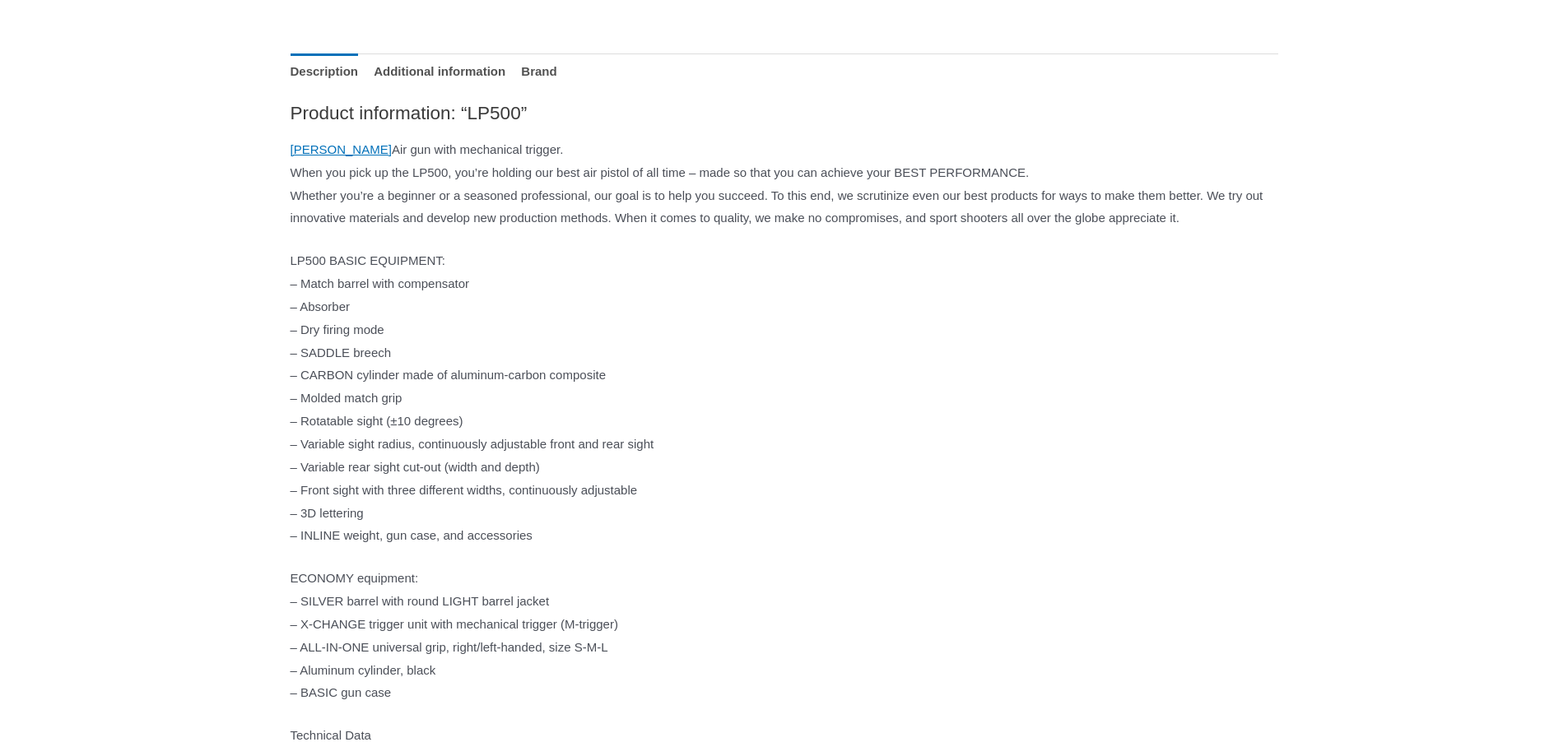
scroll to position [741, 0]
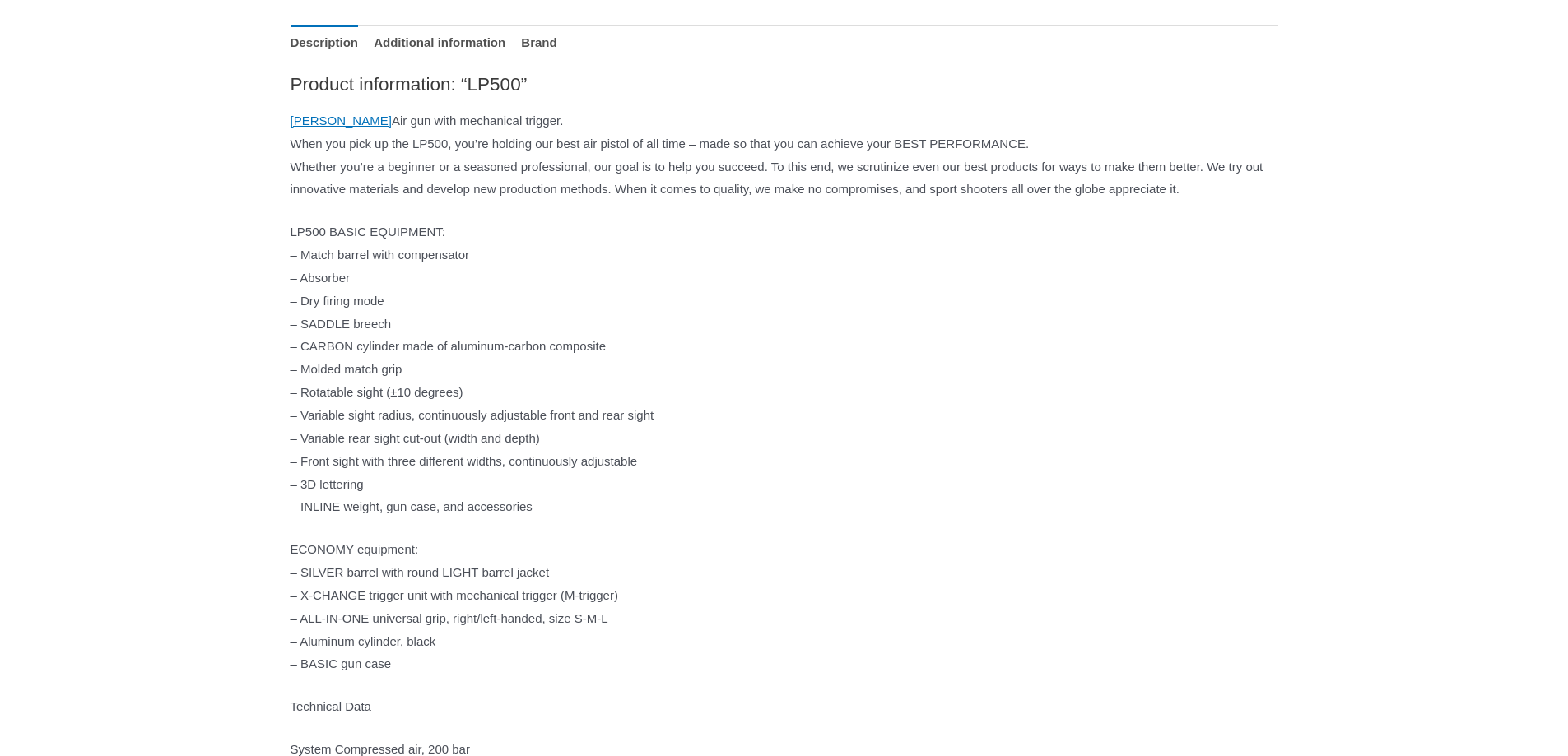
drag, startPoint x: 302, startPoint y: 560, endPoint x: 544, endPoint y: 687, distance: 273.3
click at [544, 676] on p "ECONOMY equipment: – SILVER barrel with round LIGHT barrel jacket – X-CHANGE tr…" at bounding box center [785, 607] width 988 height 138
drag, startPoint x: 531, startPoint y: 670, endPoint x: 257, endPoint y: 577, distance: 289.4
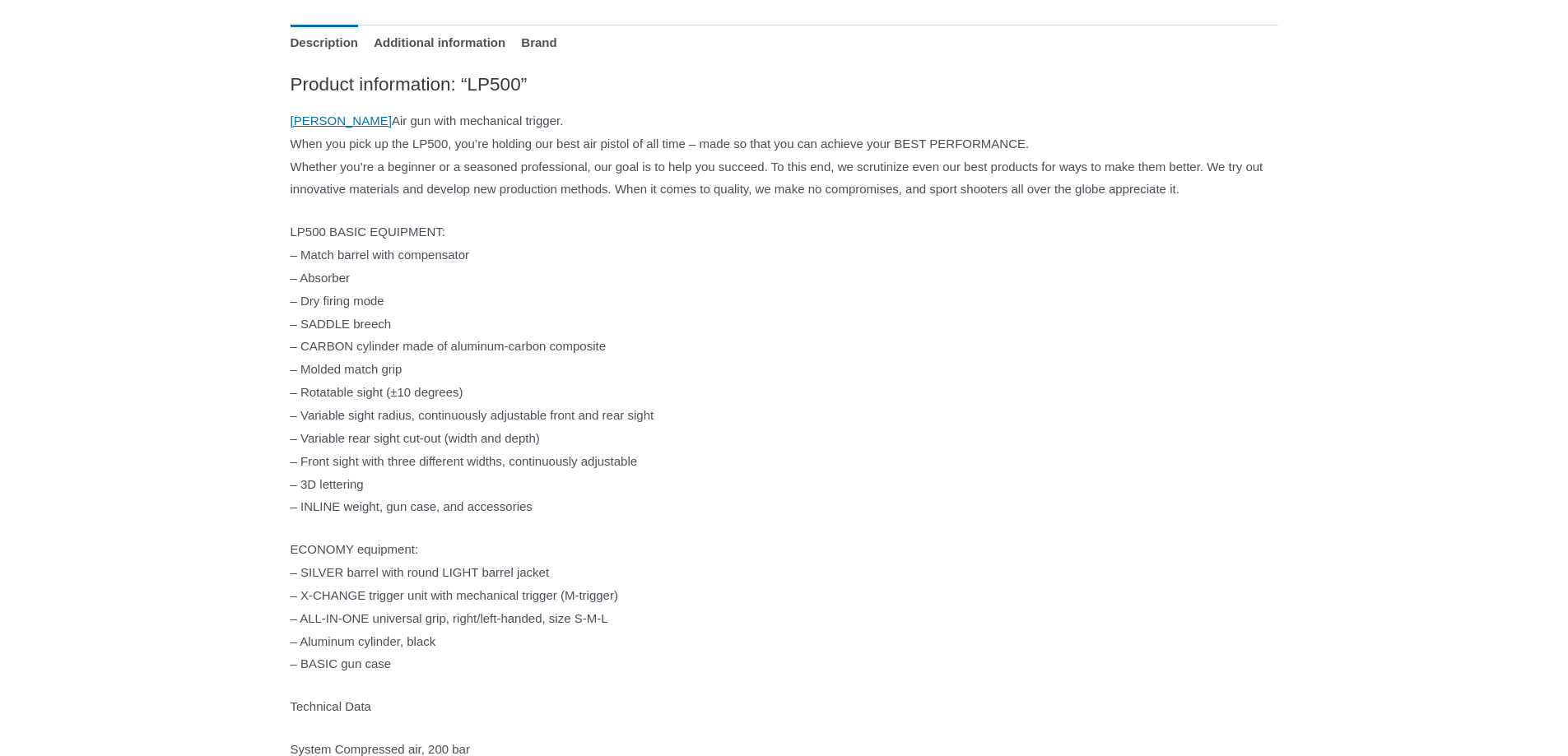
drag, startPoint x: 254, startPoint y: 575, endPoint x: 537, endPoint y: 686, distance: 304.0
click at [537, 676] on p "ECONOMY equipment: – SILVER barrel with round LIGHT barrel jacket – X-CHANGE tr…" at bounding box center [785, 607] width 988 height 138
drag, startPoint x: 551, startPoint y: 688, endPoint x: 278, endPoint y: 572, distance: 296.6
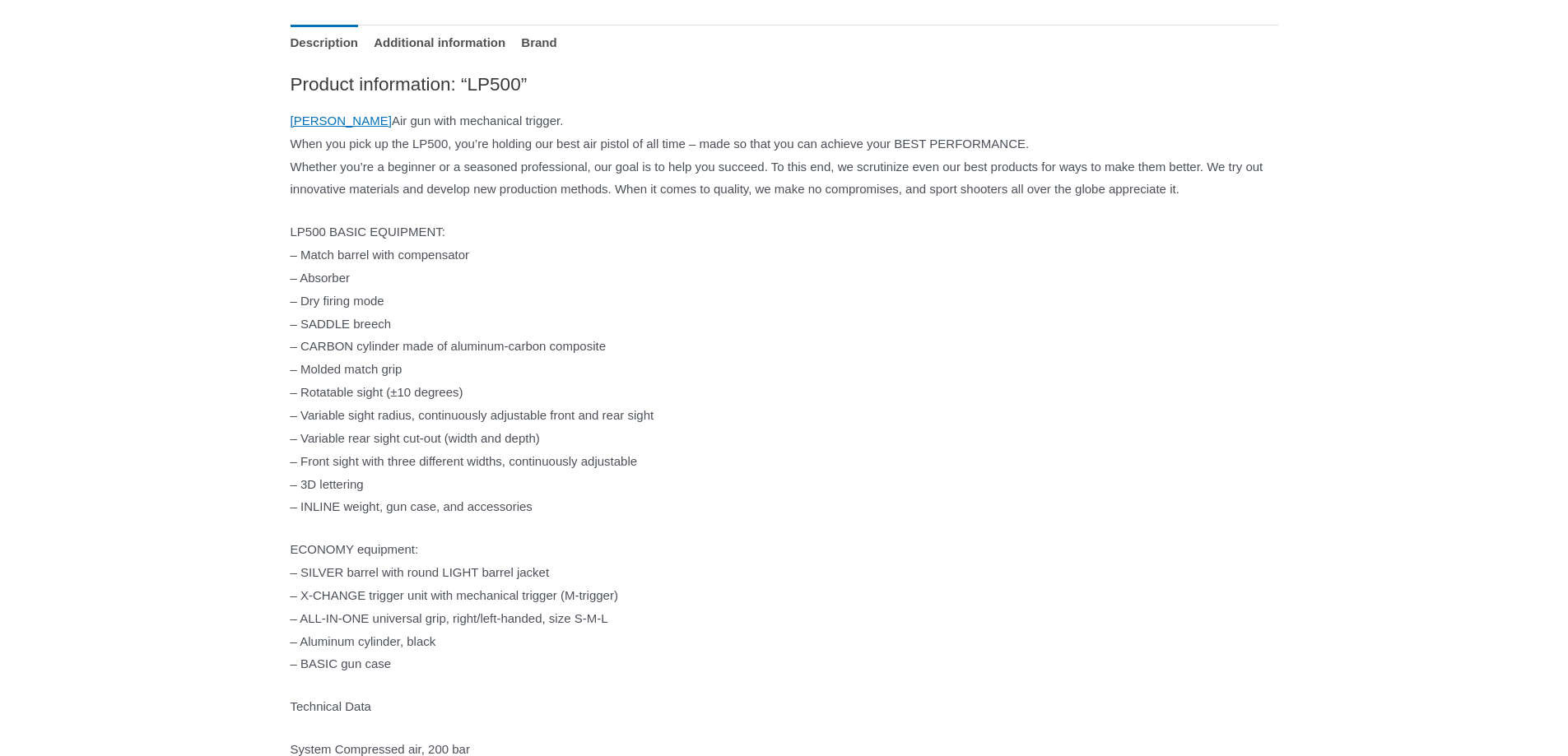
drag, startPoint x: 269, startPoint y: 568, endPoint x: 553, endPoint y: 695, distance: 311.1
click at [553, 676] on p "ECONOMY equipment: – SILVER barrel with round LIGHT barrel jacket – X-CHANGE tr…" at bounding box center [785, 607] width 988 height 138
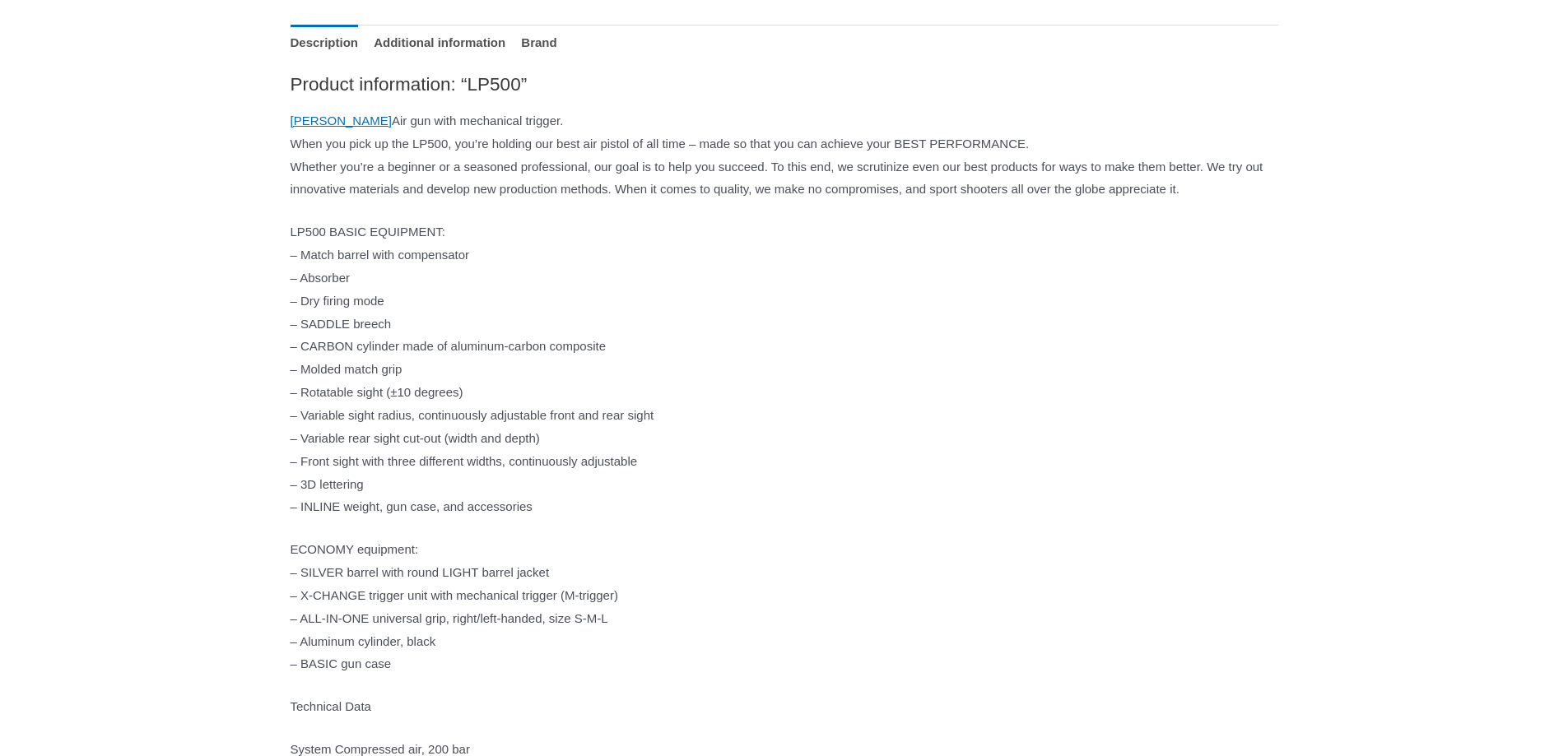
drag, startPoint x: 577, startPoint y: 698, endPoint x: 242, endPoint y: 571, distance: 358.3
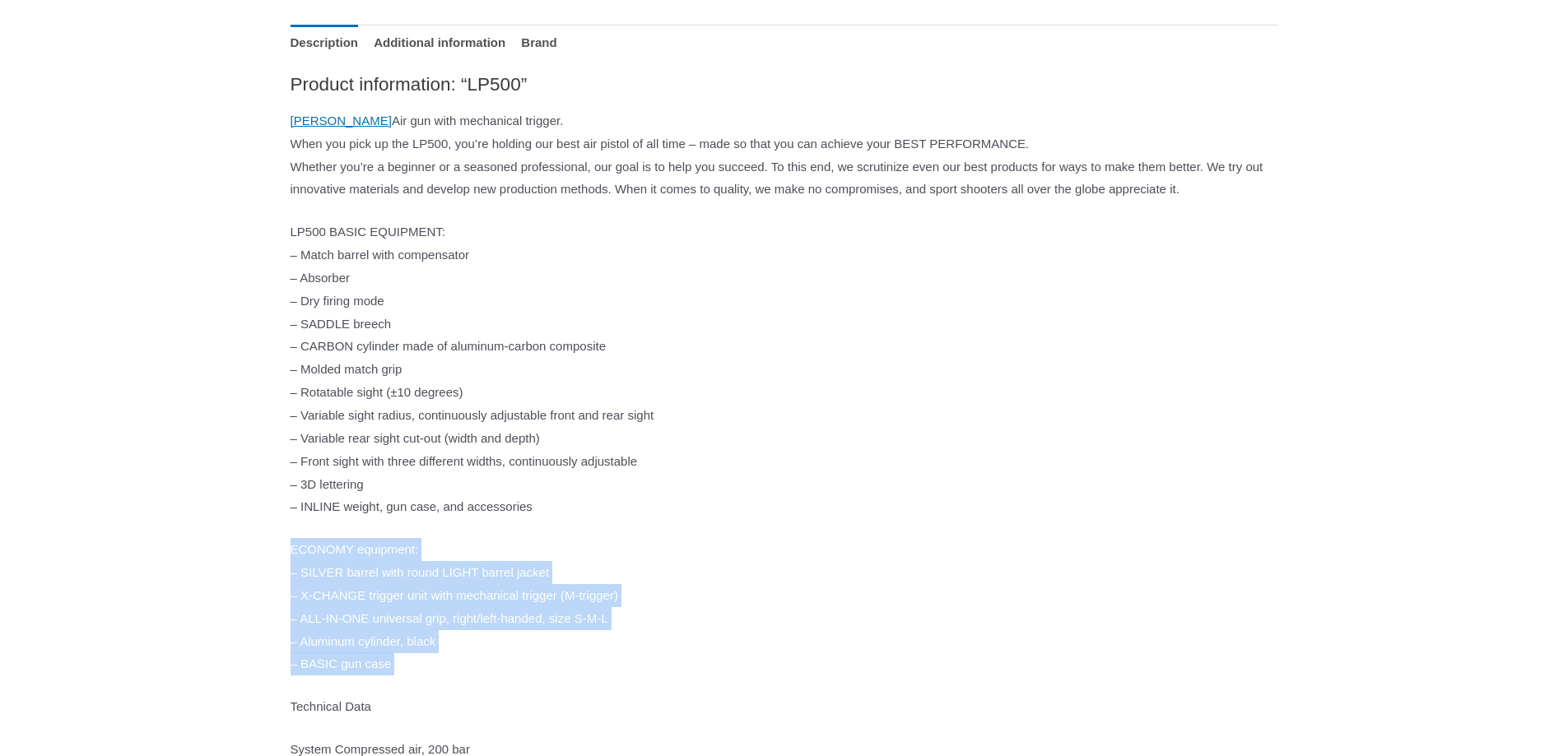
drag, startPoint x: 242, startPoint y: 570, endPoint x: 550, endPoint y: 689, distance: 330.2
click at [550, 676] on p "ECONOMY equipment: – SILVER barrel with round LIGHT barrel jacket – X-CHANGE tr…" at bounding box center [785, 607] width 988 height 138
drag, startPoint x: 555, startPoint y: 691, endPoint x: 280, endPoint y: 587, distance: 294.0
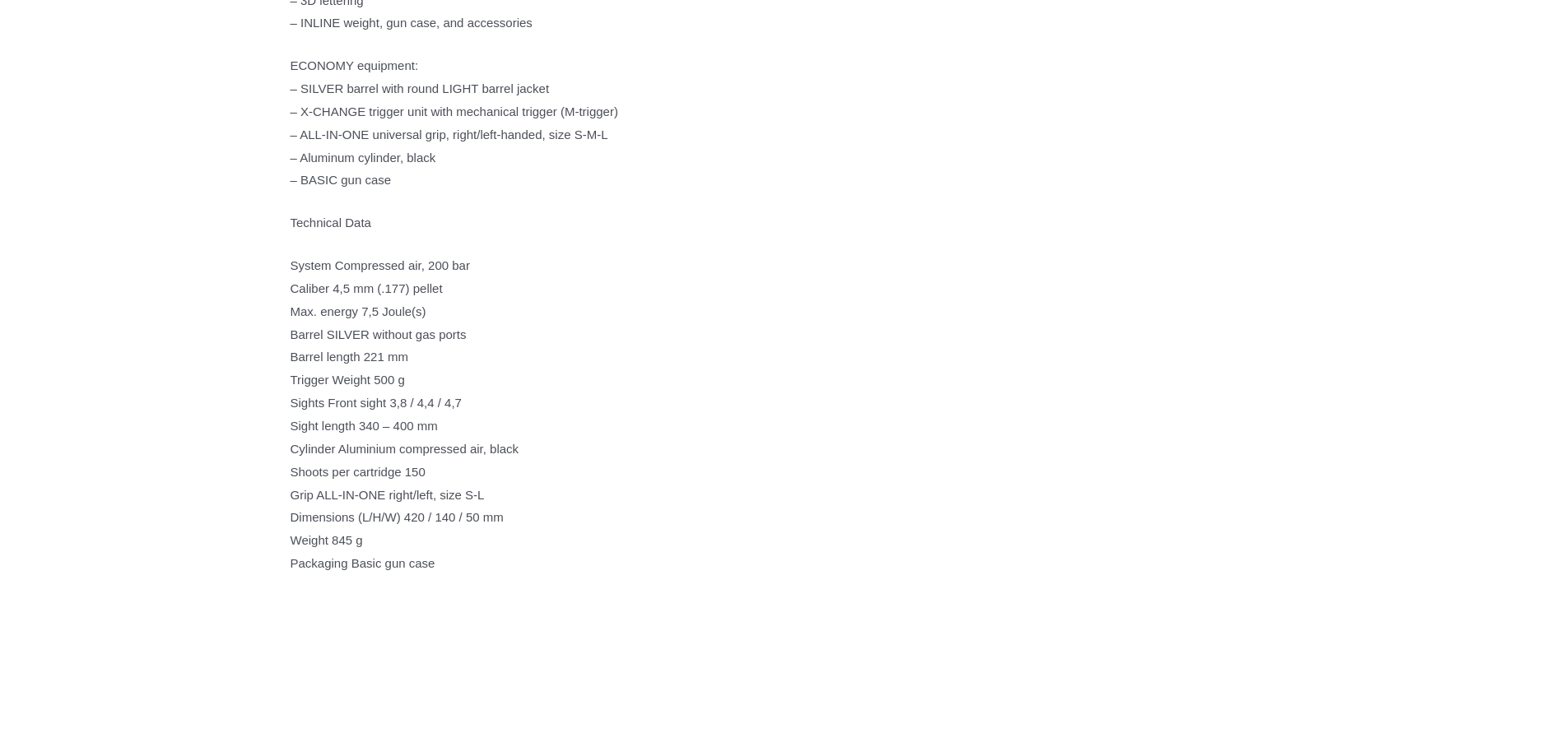
scroll to position [1235, 0]
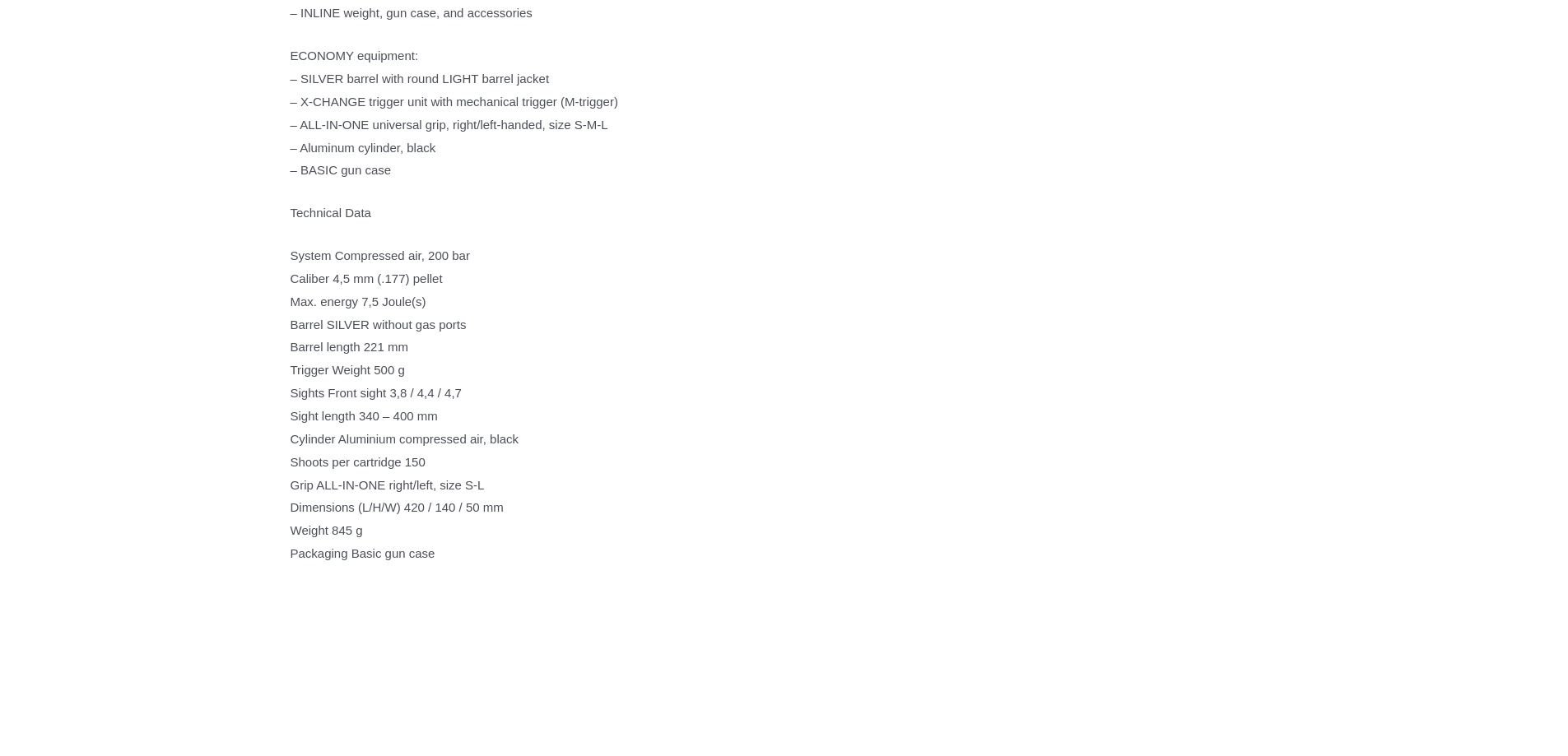
drag, startPoint x: 304, startPoint y: 274, endPoint x: 575, endPoint y: 592, distance: 417.8
click at [575, 590] on div "Description Additional information Brand Product information: “LP500” Walther A…" at bounding box center [785, 331] width 988 height 1651
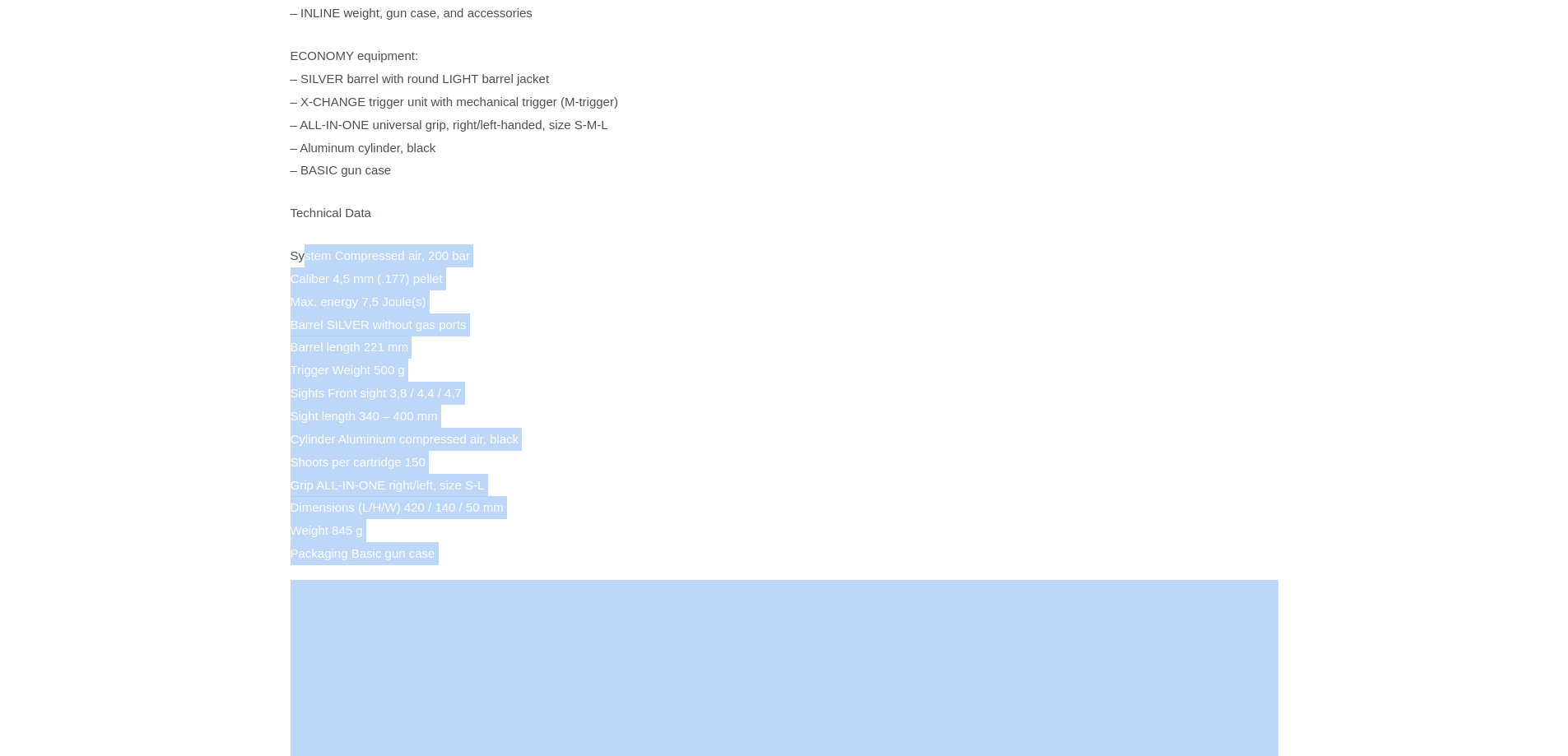
click at [575, 592] on div "Description Additional information Brand Product information: “LP500” Walther A…" at bounding box center [785, 331] width 988 height 1651
drag, startPoint x: 594, startPoint y: 594, endPoint x: 274, endPoint y: 223, distance: 489.9
click at [274, 223] on div "Sale! Home / Airguns / Air Pistols / LP500 LP500 $ 1,588.00 Original price was:…" at bounding box center [785, 560] width 1021 height 3246
click at [273, 223] on div "Sale! Home / Airguns / Air Pistols / LP500 LP500 $ 1,588.00 Original price was:…" at bounding box center [784, 552] width 1568 height 3262
drag, startPoint x: 274, startPoint y: 229, endPoint x: 506, endPoint y: 596, distance: 434.2
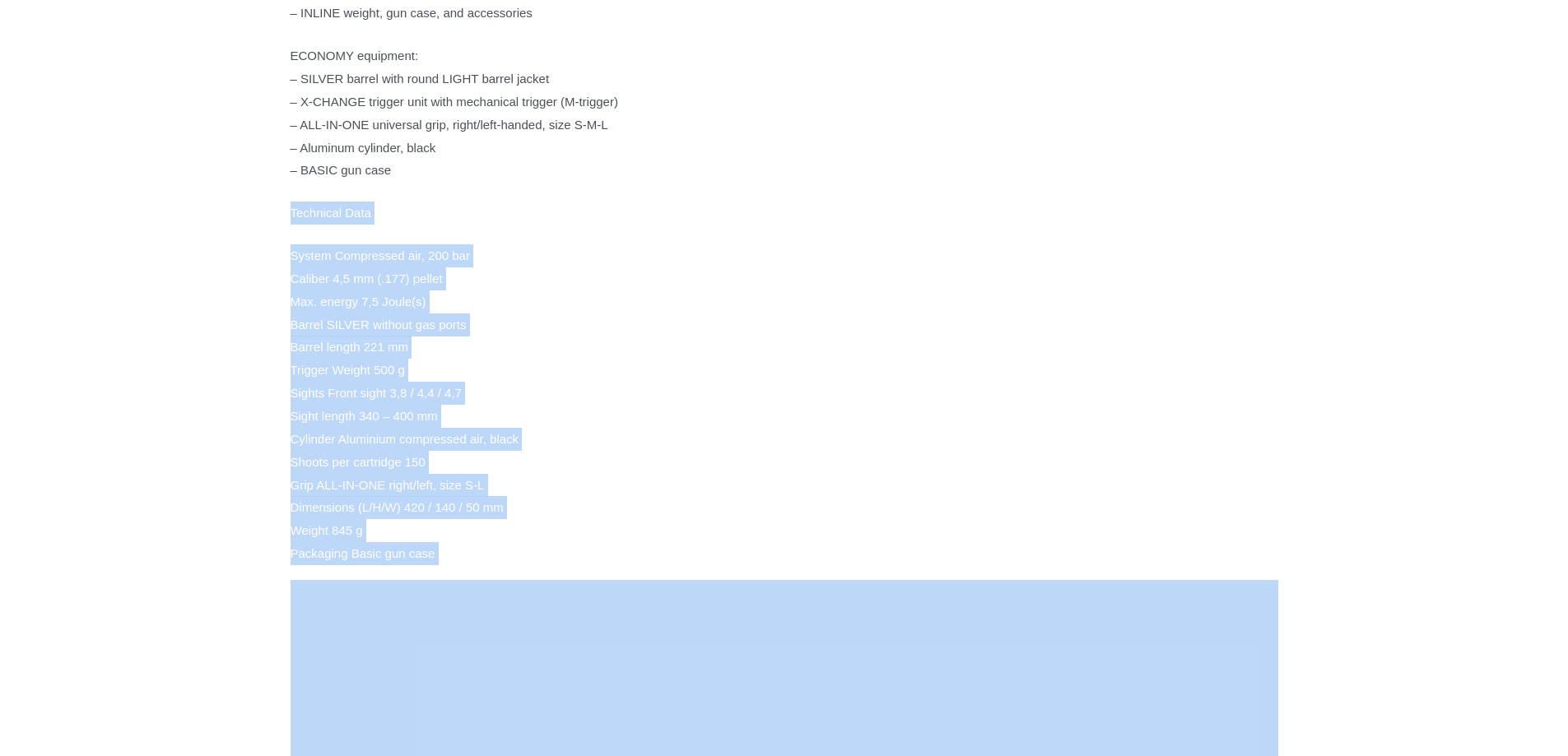
click at [506, 595] on div "Sale! Home / Airguns / Air Pistols / LP500 LP500 $ 1,588.00 Original price was:…" at bounding box center [784, 552] width 1568 height 3262
click at [507, 595] on div "Description Additional information Brand Product information: “LP500” Walther A…" at bounding box center [785, 331] width 988 height 1651
click at [510, 565] on p "System Compressed air, 200 bar Caliber 4,5 mm (.177) pellet Max. energy 7,5 Jou…" at bounding box center [785, 404] width 988 height 321
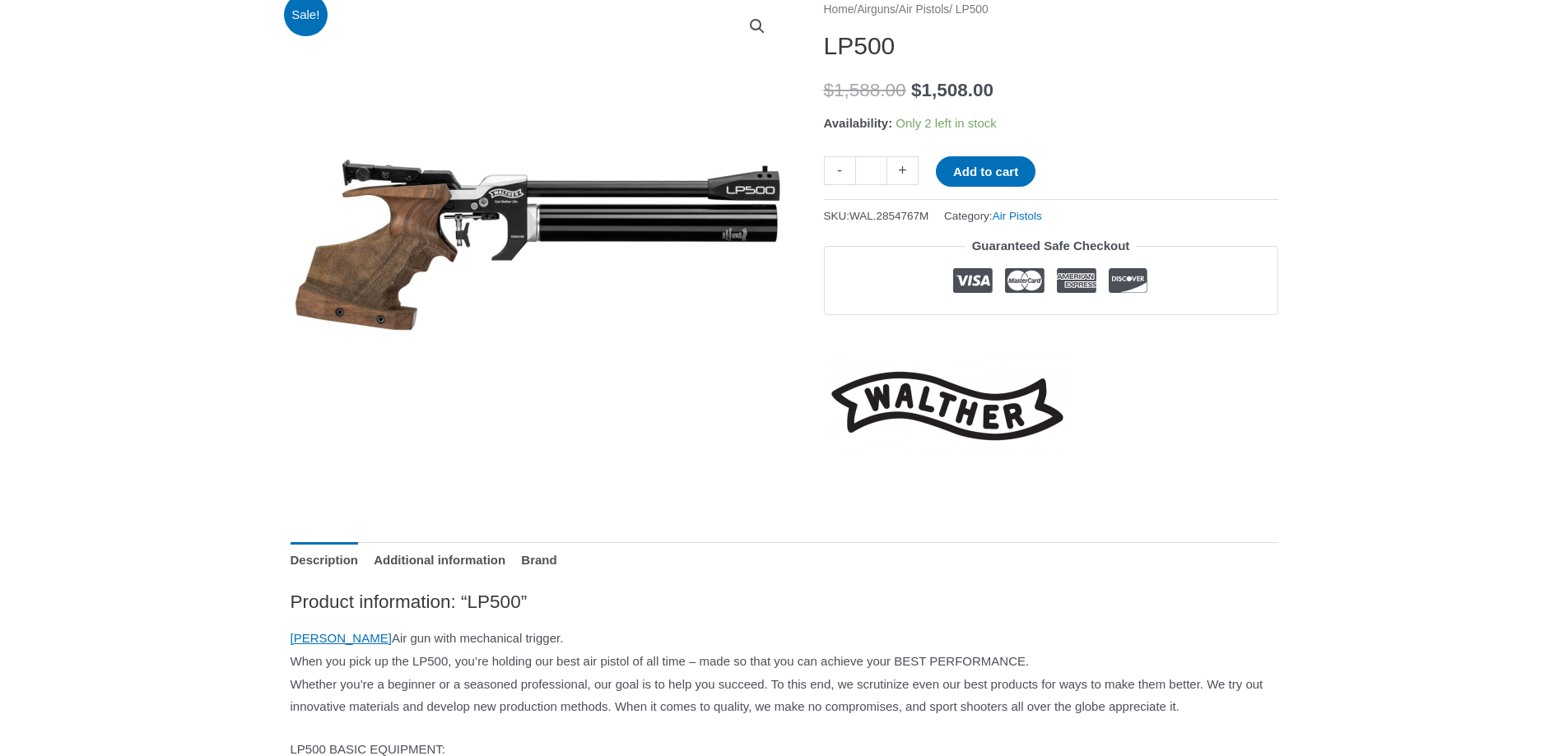
scroll to position [247, 0]
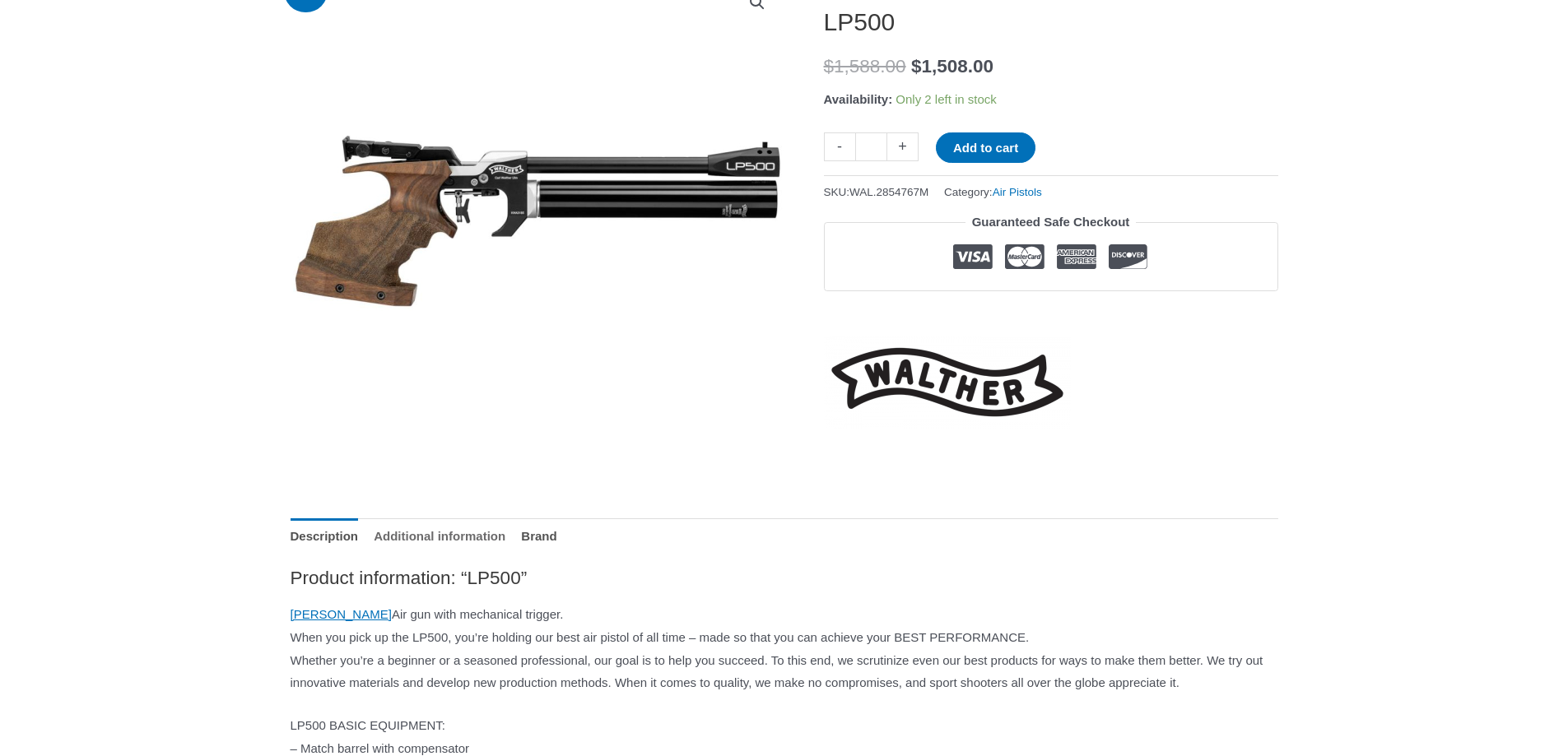
click at [506, 540] on link "Additional information" at bounding box center [439, 535] width 132 height 36
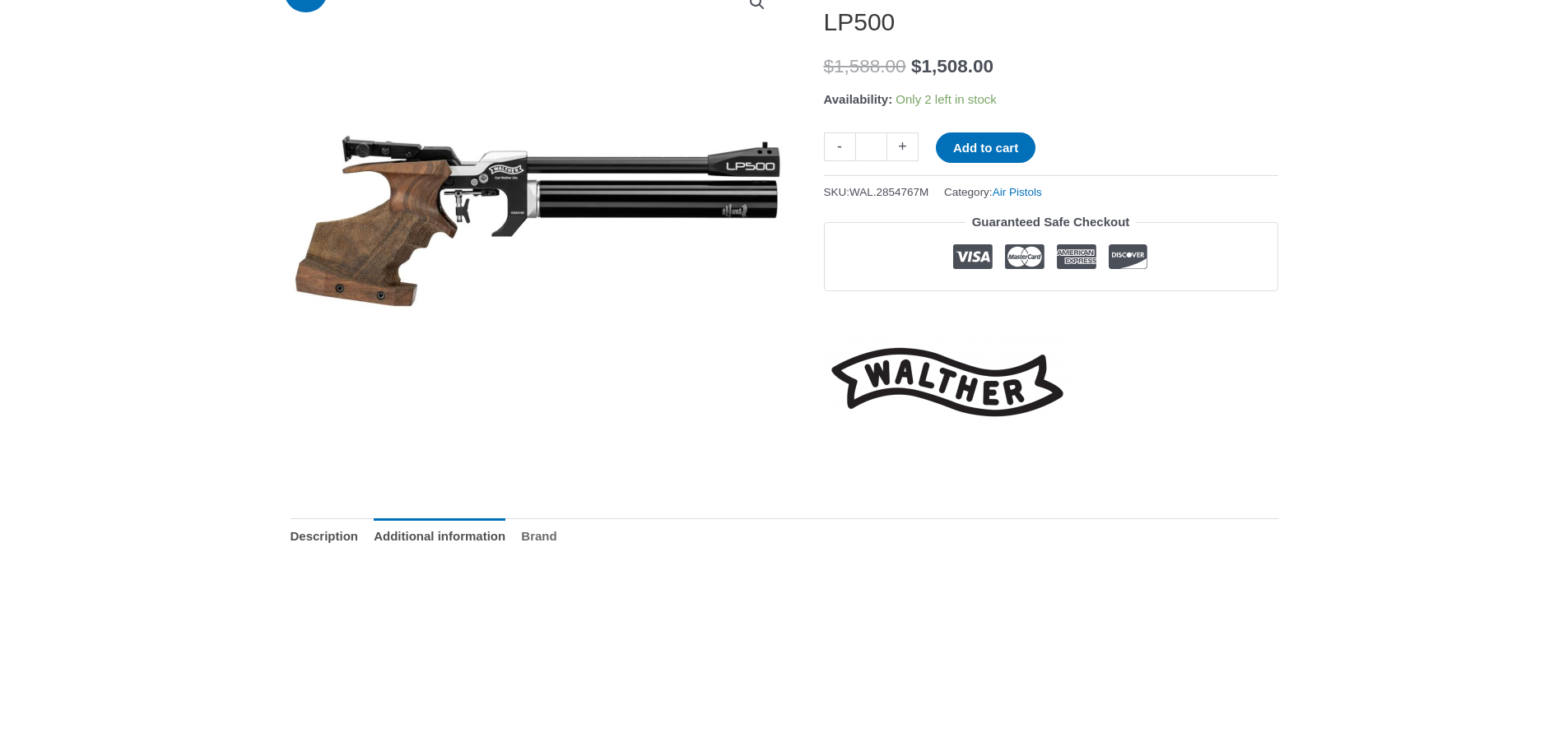
click at [557, 541] on link "Brand" at bounding box center [538, 535] width 36 height 36
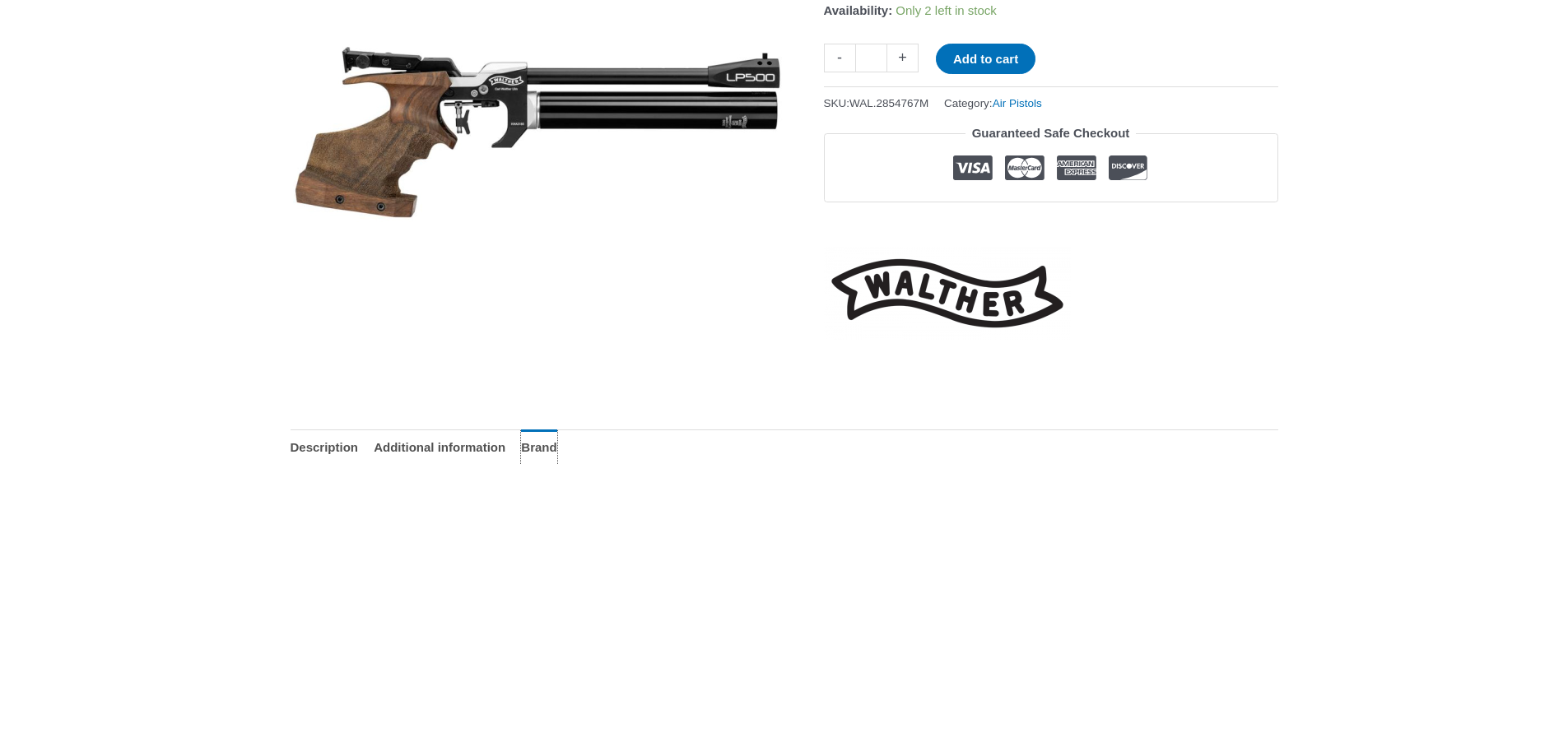
scroll to position [329, 0]
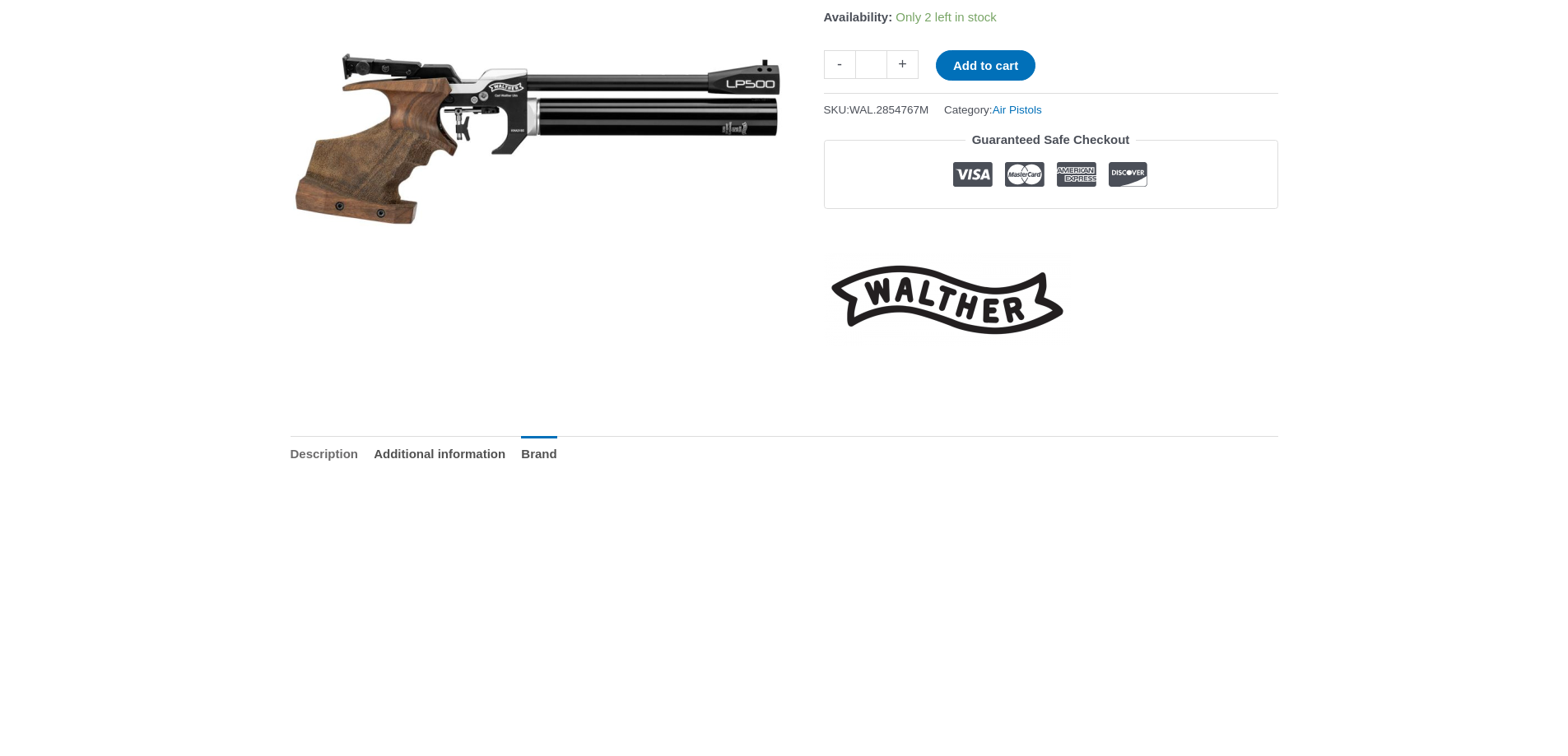
click at [344, 453] on link "Description" at bounding box center [325, 454] width 68 height 36
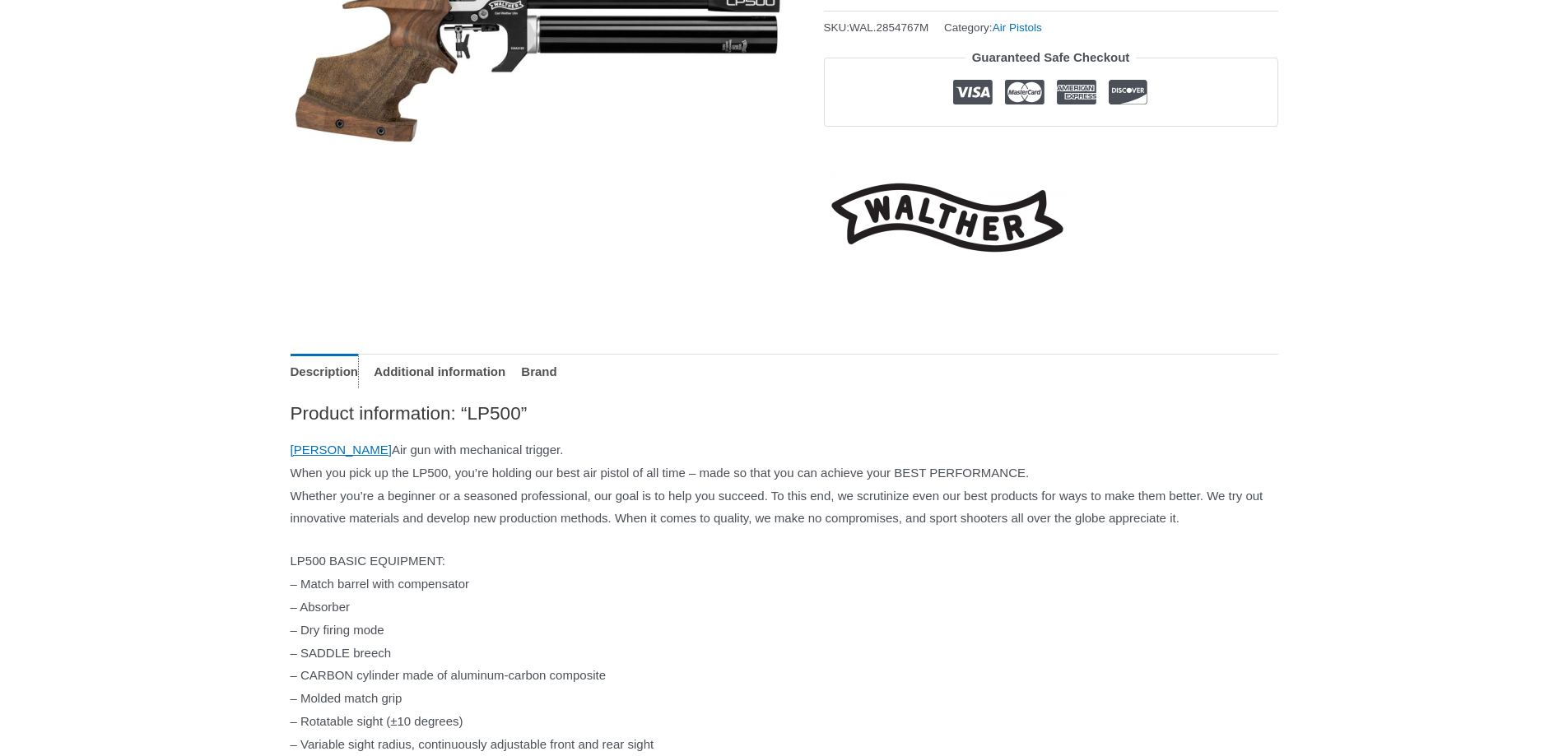
scroll to position [494, 0]
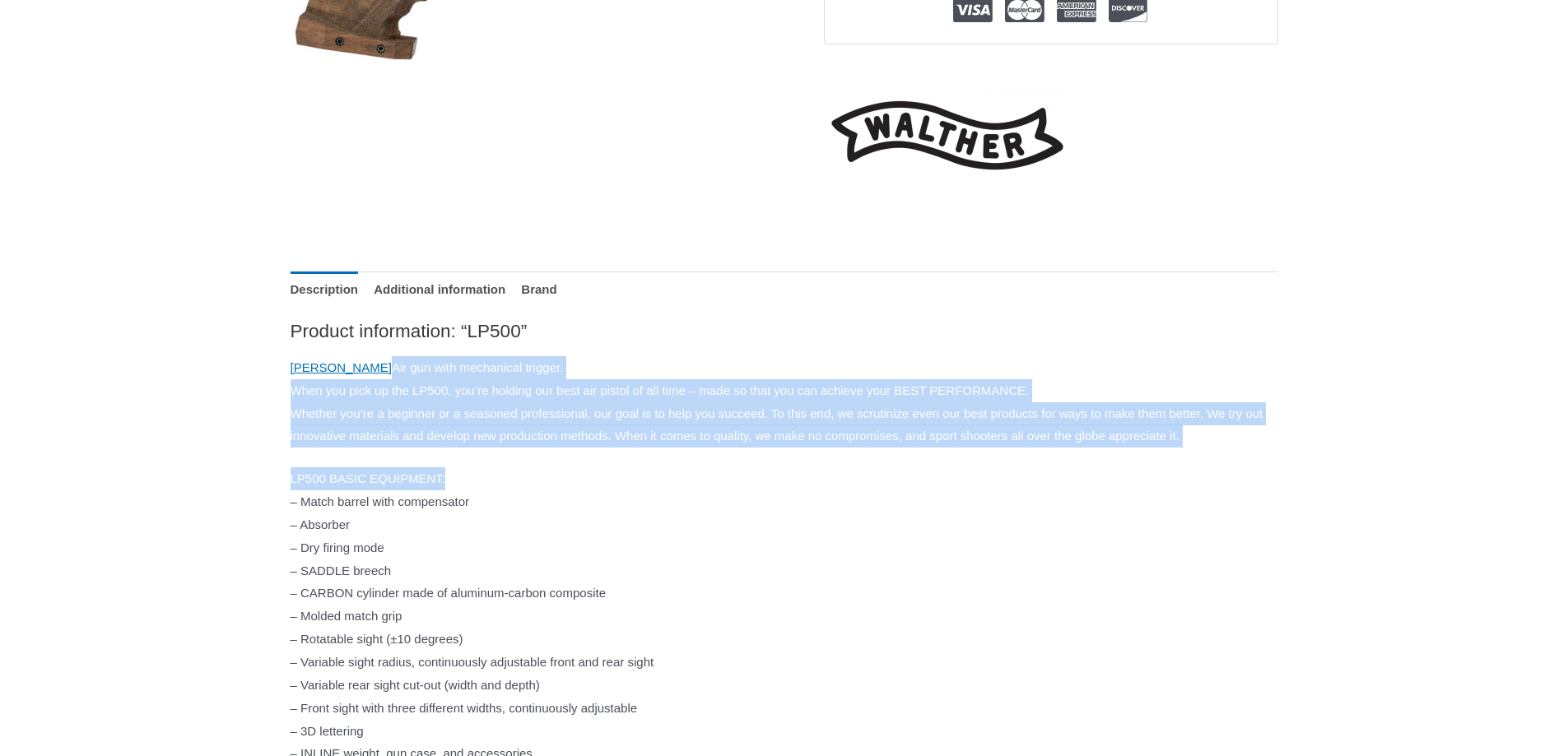
drag, startPoint x: 628, startPoint y: 359, endPoint x: 694, endPoint y: 500, distance: 155.7
click at [694, 500] on p "LP500 BASIC EQUIPMENT: – Match barrel with compensator – Absorber – Dry firing …" at bounding box center [785, 615] width 988 height 298
drag, startPoint x: 649, startPoint y: 456, endPoint x: 208, endPoint y: 368, distance: 449.7
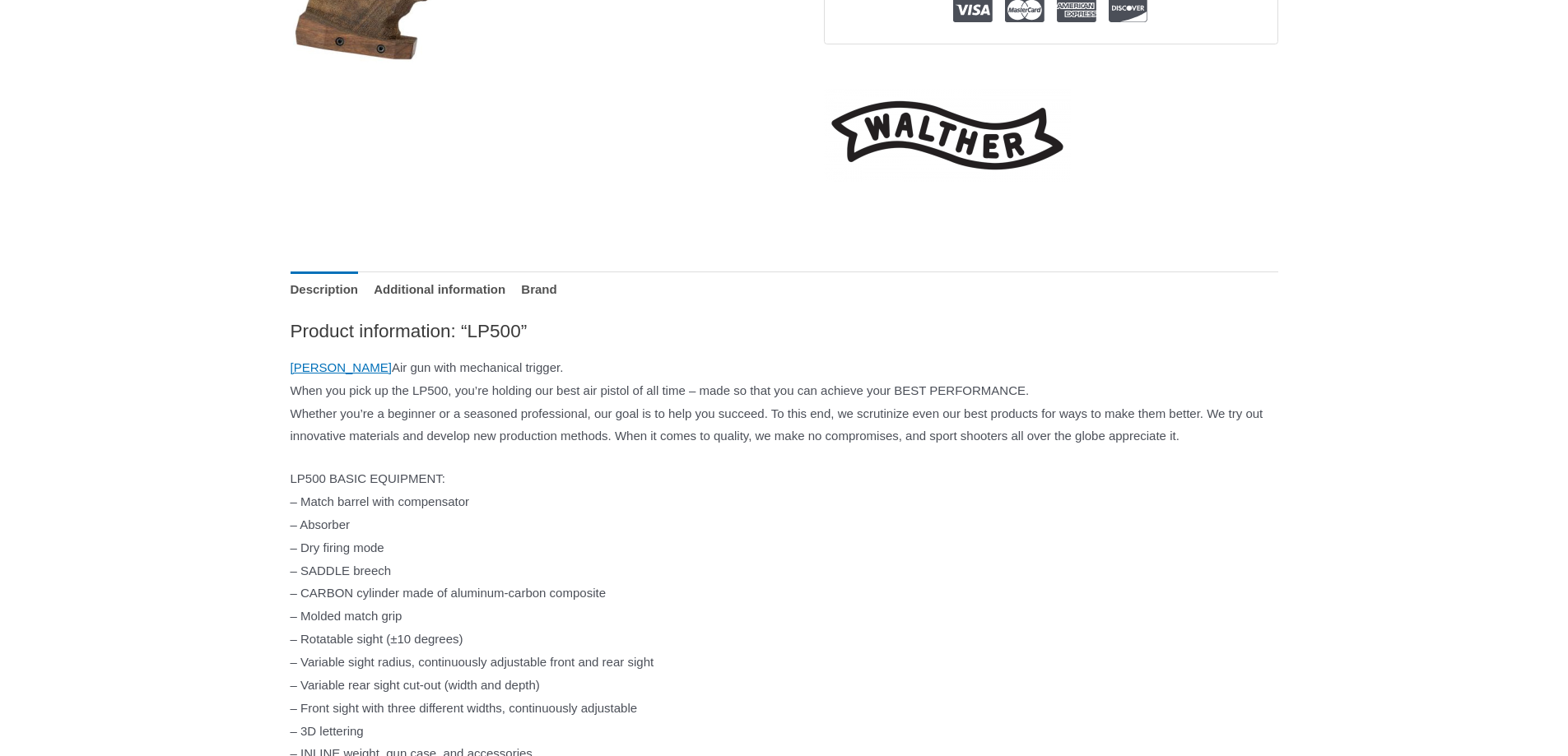
drag, startPoint x: 581, startPoint y: 450, endPoint x: 213, endPoint y: 353, distance: 380.6
click at [581, 448] on p "Walther Air gun with mechanical trigger. When you pick up the LP500, you’re hol…" at bounding box center [785, 402] width 988 height 91
drag, startPoint x: 623, startPoint y: 455, endPoint x: 255, endPoint y: 369, distance: 377.9
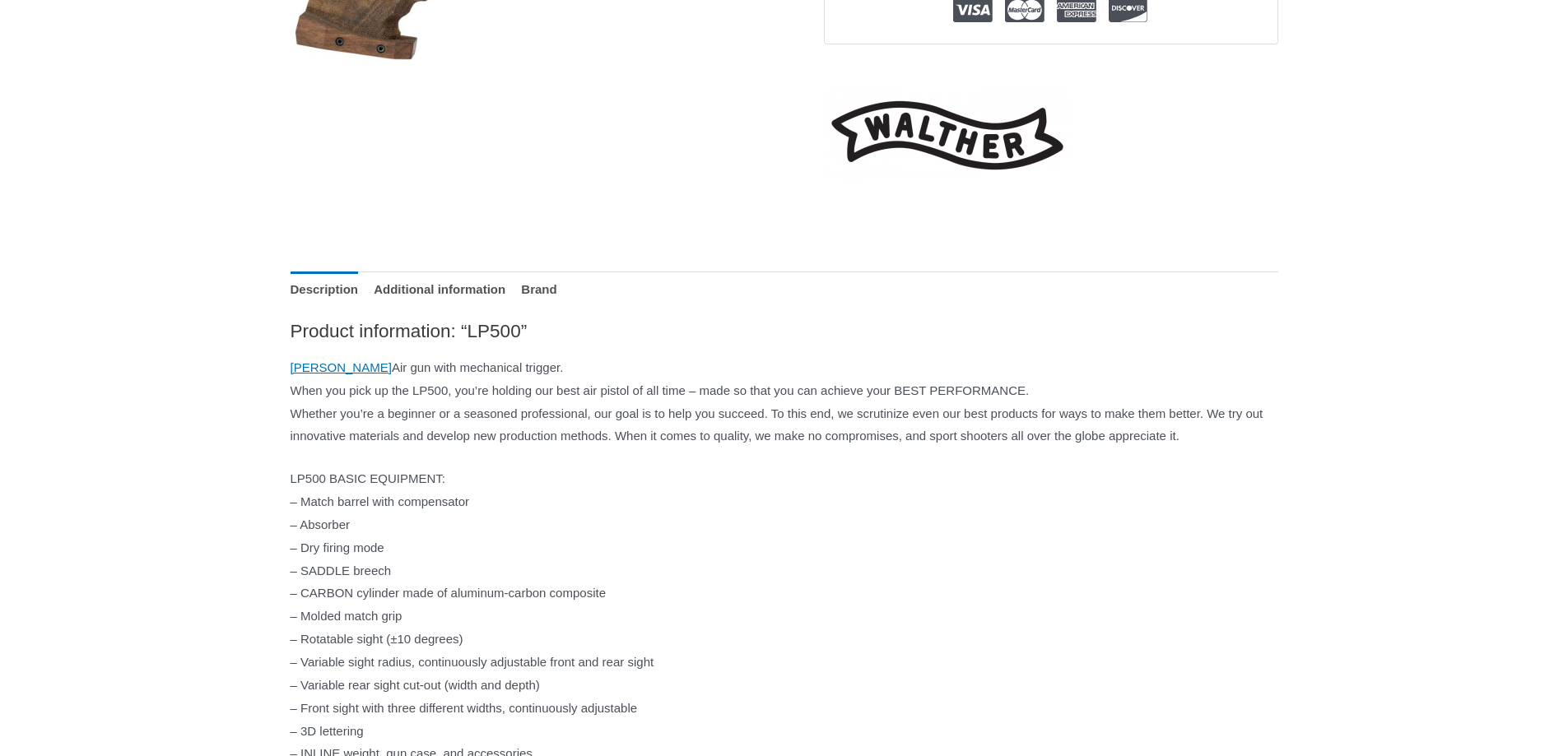
click at [524, 448] on p "Walther Air gun with mechanical trigger. When you pick up the LP500, you’re hol…" at bounding box center [785, 402] width 988 height 91
drag, startPoint x: 573, startPoint y: 462, endPoint x: 254, endPoint y: 304, distance: 356.0
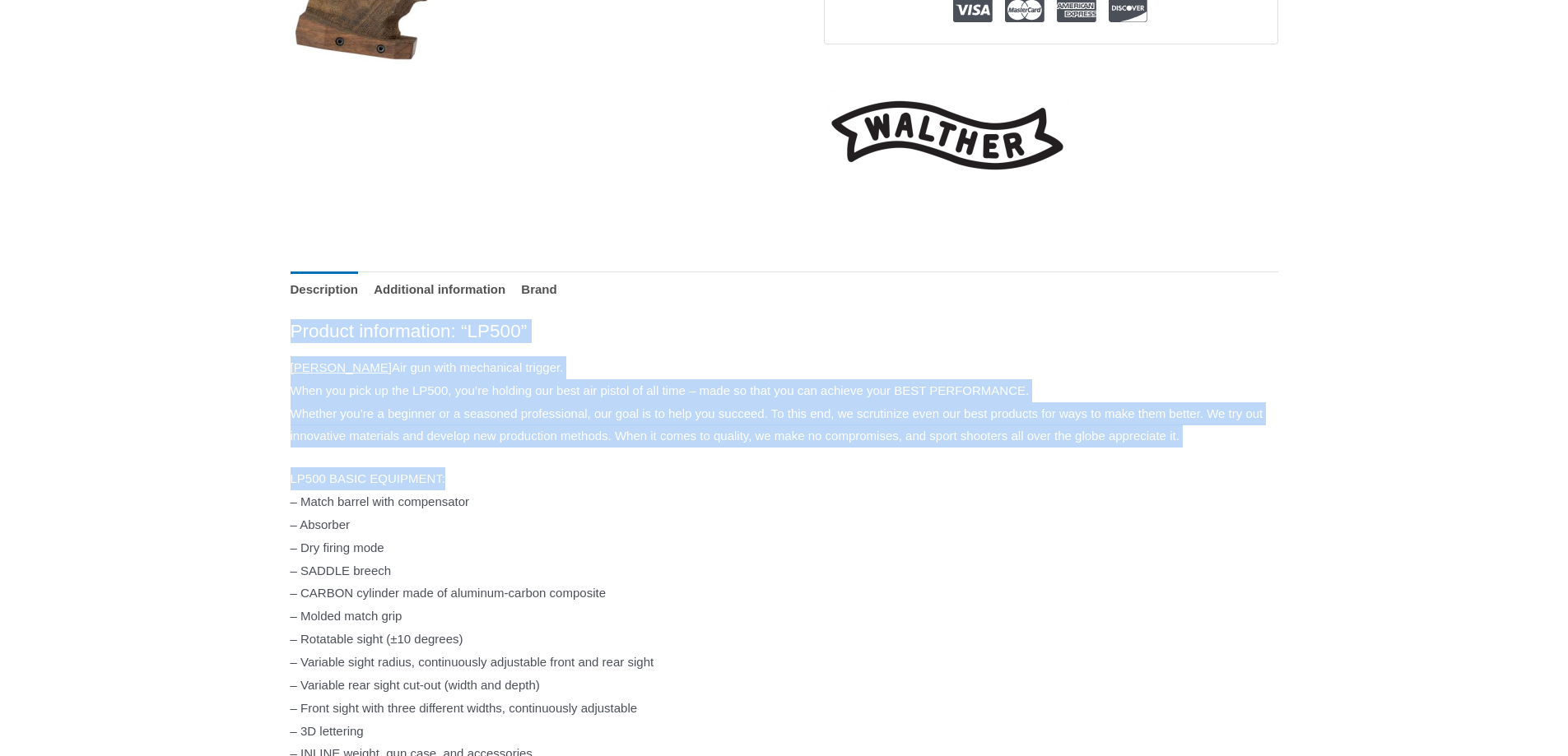
drag, startPoint x: 256, startPoint y: 324, endPoint x: 636, endPoint y: 488, distance: 413.9
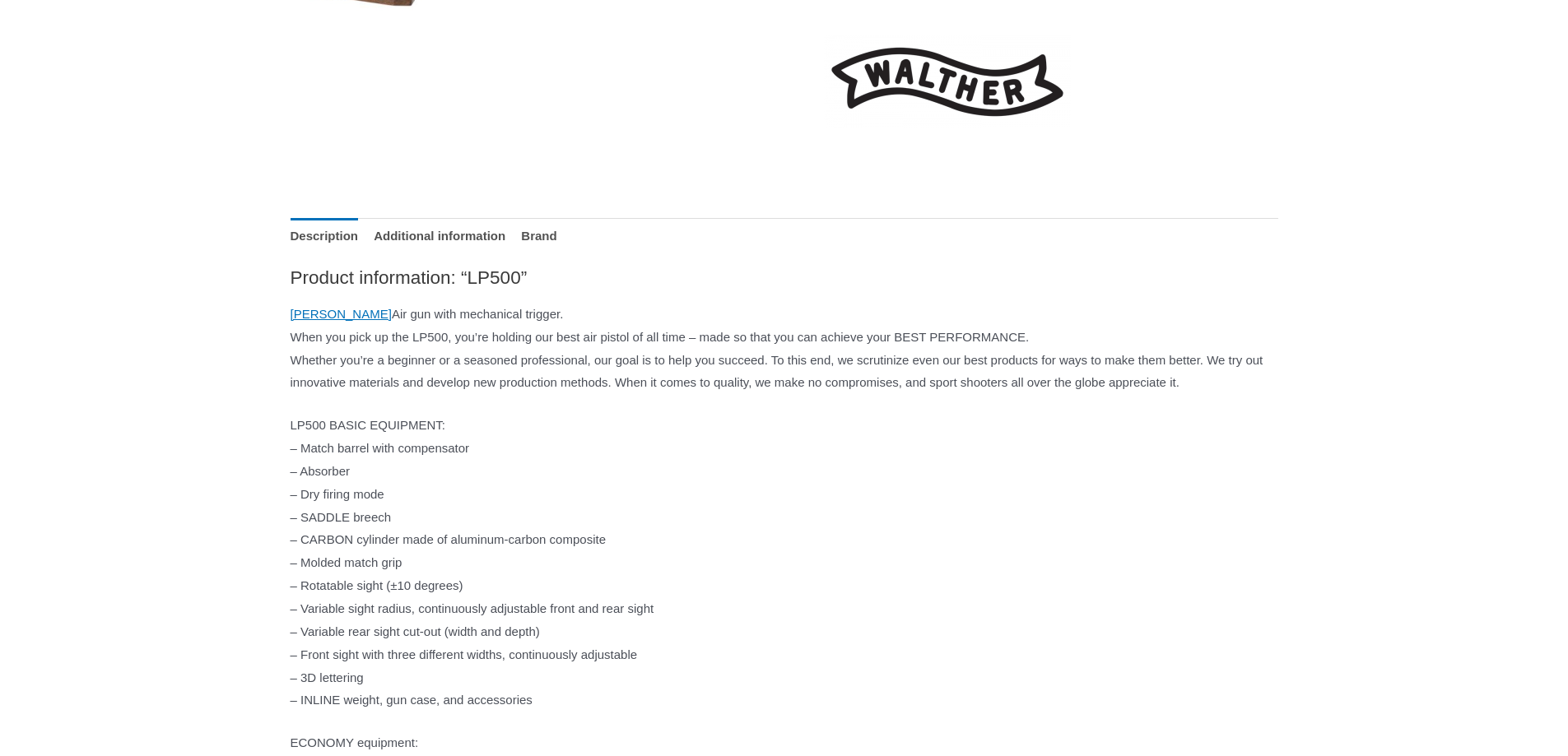
scroll to position [576, 0]
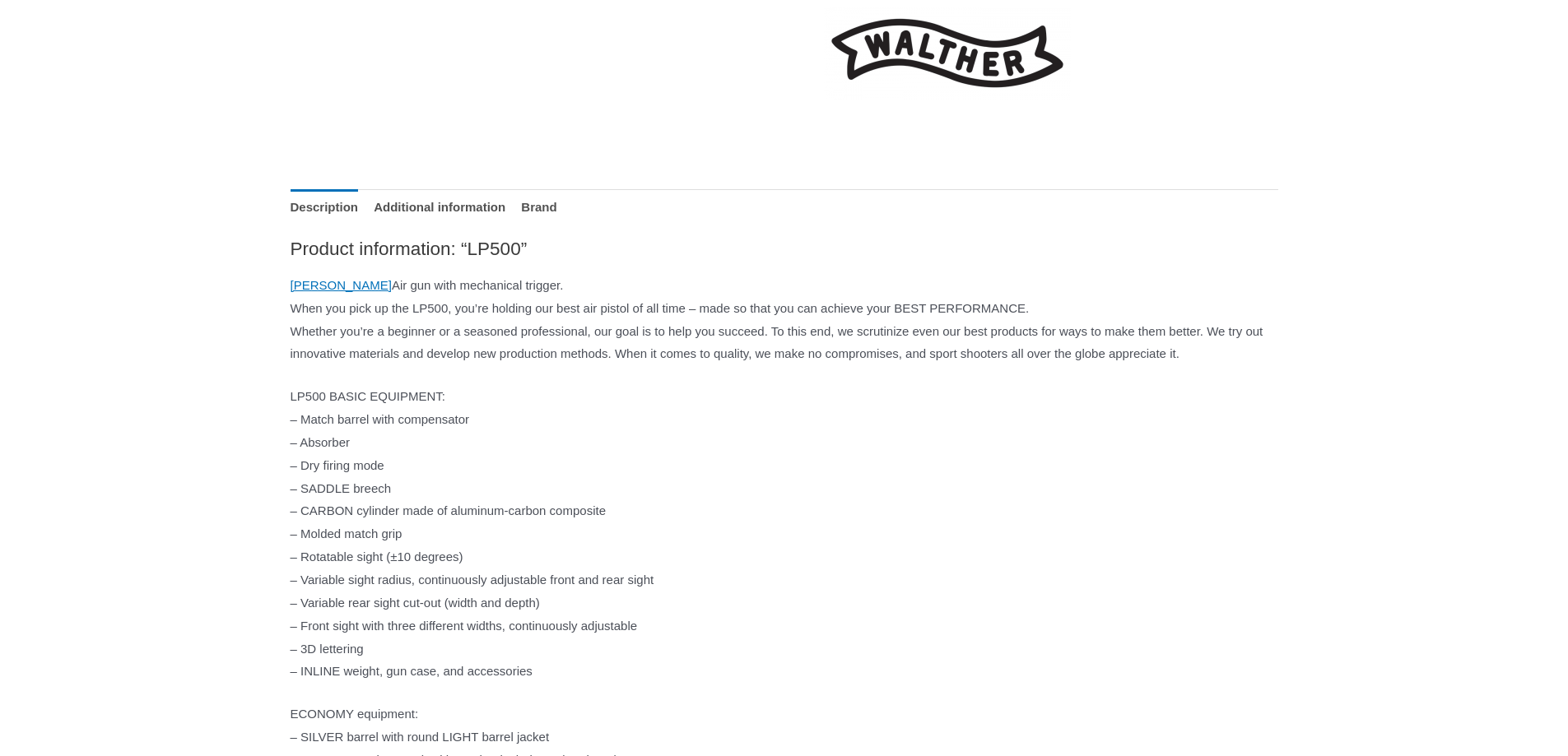
drag, startPoint x: 308, startPoint y: 438, endPoint x: 756, endPoint y: 688, distance: 513.0
click at [756, 683] on p "LP500 BASIC EQUIPMENT: – Match barrel with compensator – Absorber – Dry firing …" at bounding box center [785, 534] width 988 height 298
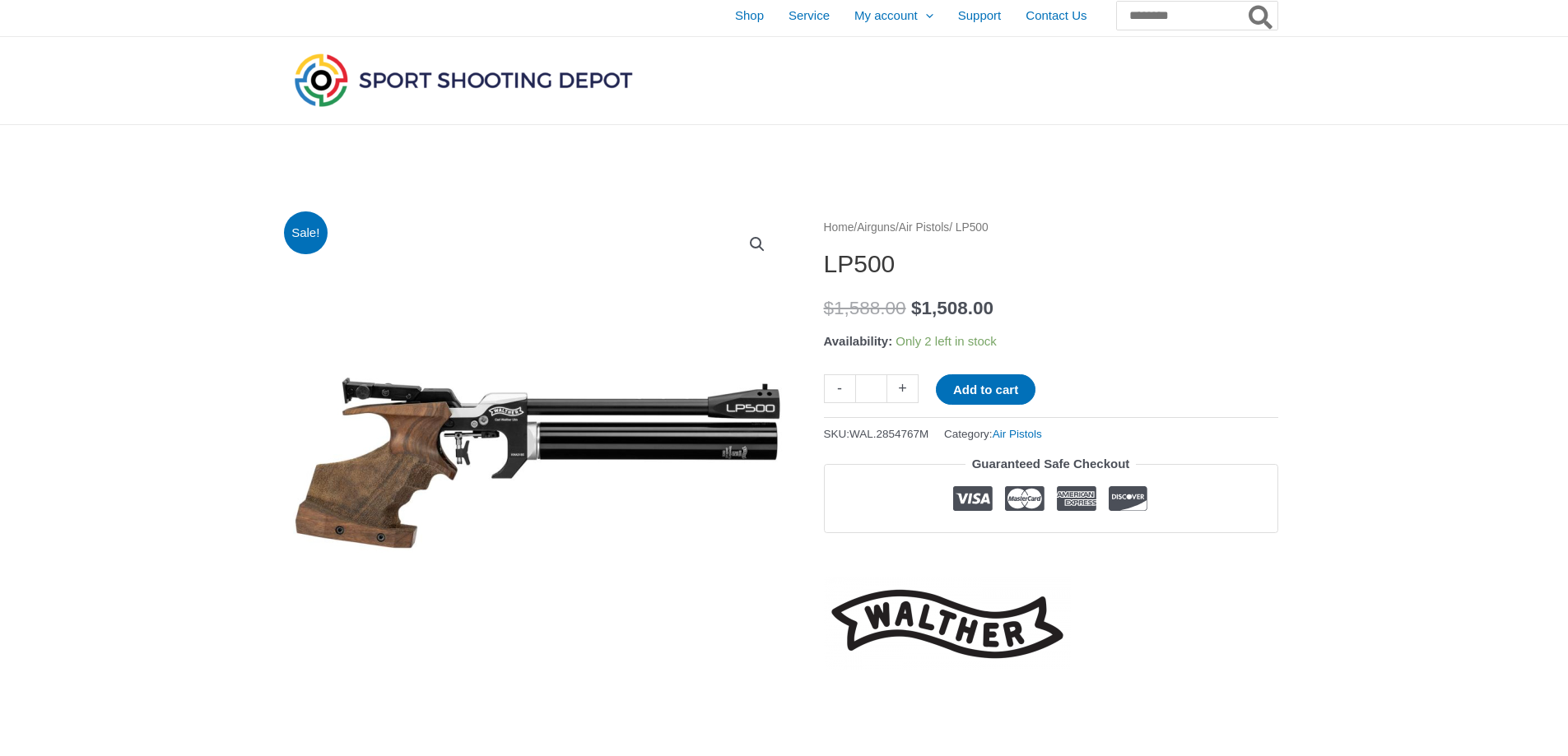
scroll to position [0, 0]
